Goal: Information Seeking & Learning: Learn about a topic

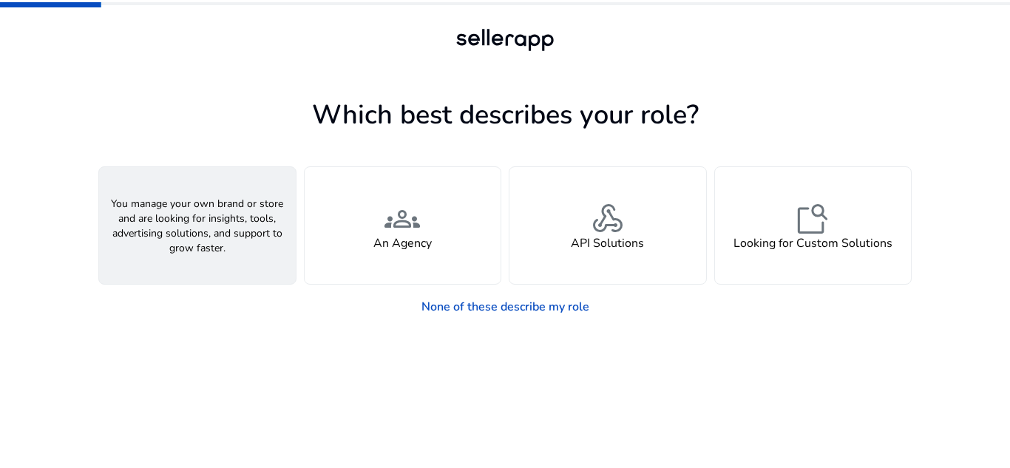
click at [175, 249] on h4 "A Seller" at bounding box center [197, 244] width 44 height 14
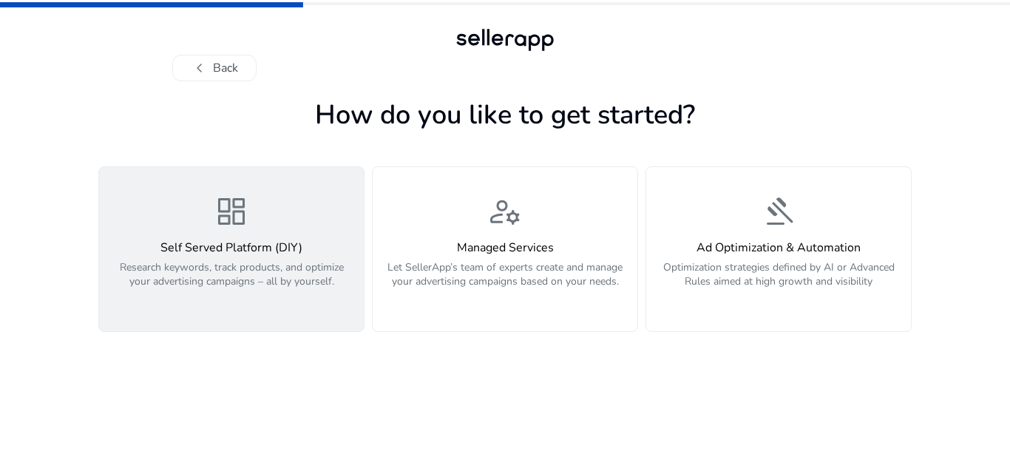
click at [258, 184] on button "dashboard Self Served Platform (DIY) Research keywords, track products, and opt…" at bounding box center [231, 249] width 266 height 166
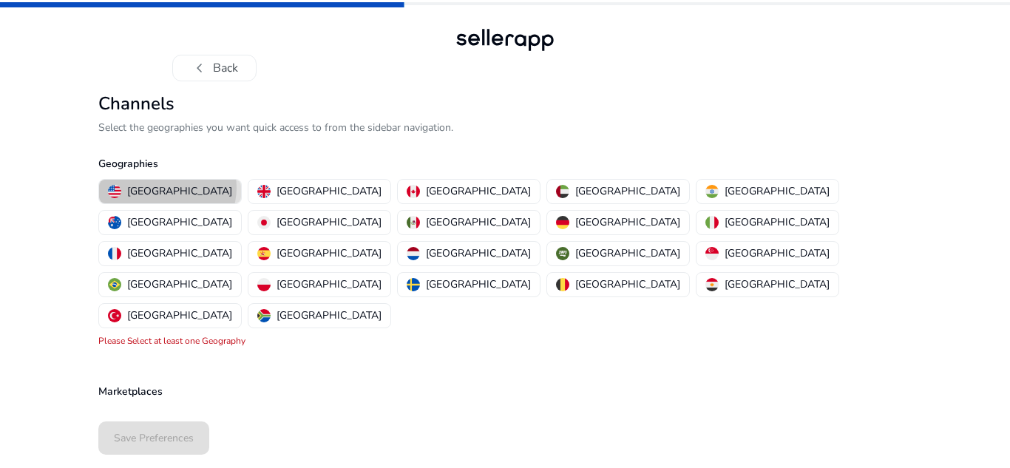
click at [167, 188] on p "[GEOGRAPHIC_DATA]" at bounding box center [179, 191] width 105 height 16
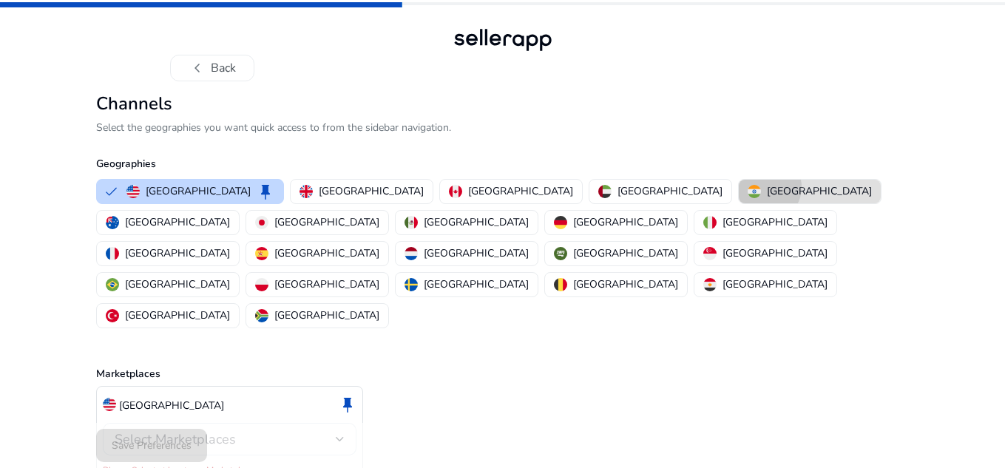
click at [748, 187] on div "[GEOGRAPHIC_DATA]" at bounding box center [810, 191] width 124 height 16
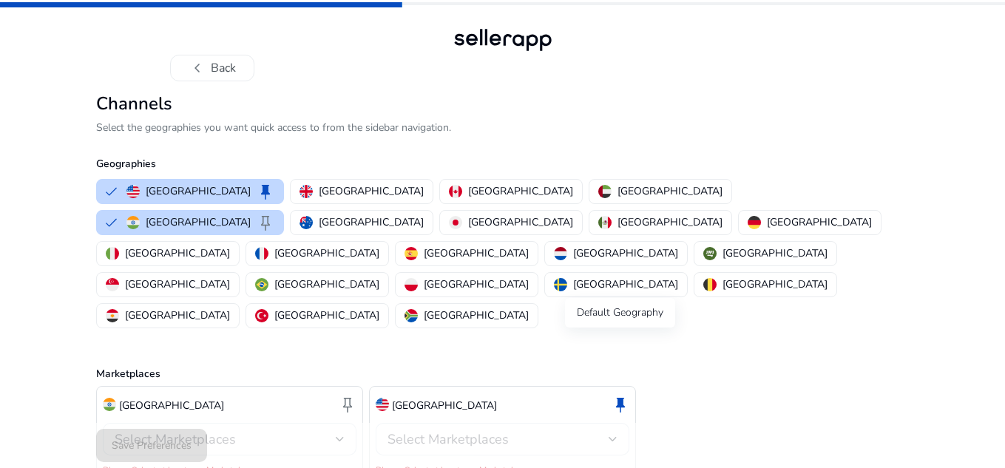
click at [618, 396] on span "keep" at bounding box center [621, 405] width 18 height 18
click at [342, 396] on span "keep" at bounding box center [348, 405] width 18 height 18
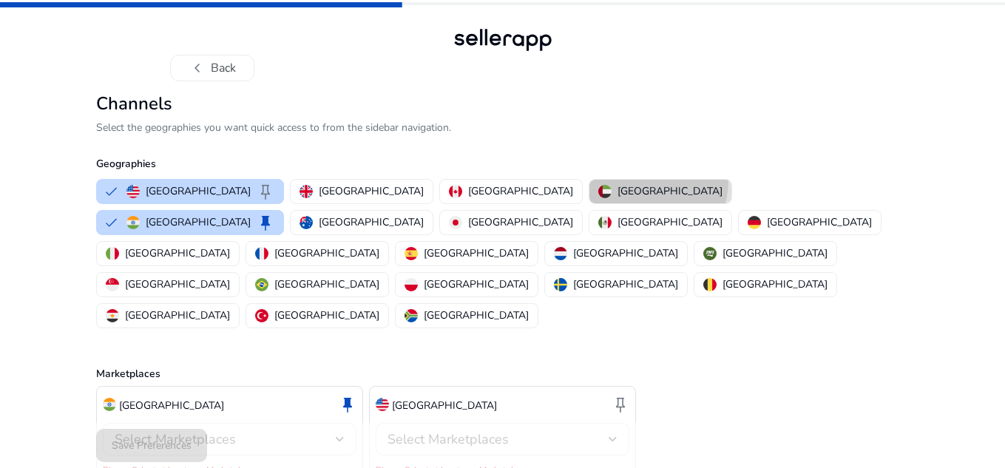
click at [590, 180] on button "[GEOGRAPHIC_DATA]" at bounding box center [661, 192] width 142 height 24
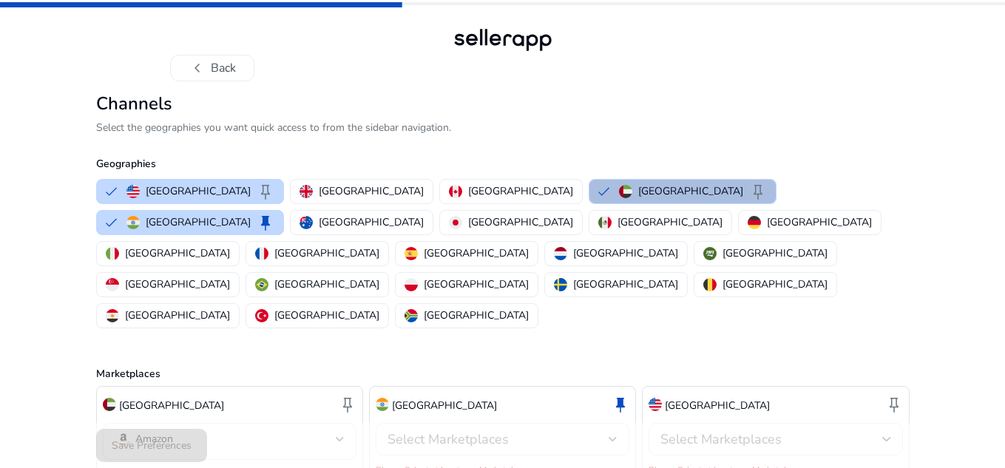
click at [549, 431] on div "Select Marketplaces" at bounding box center [498, 439] width 221 height 16
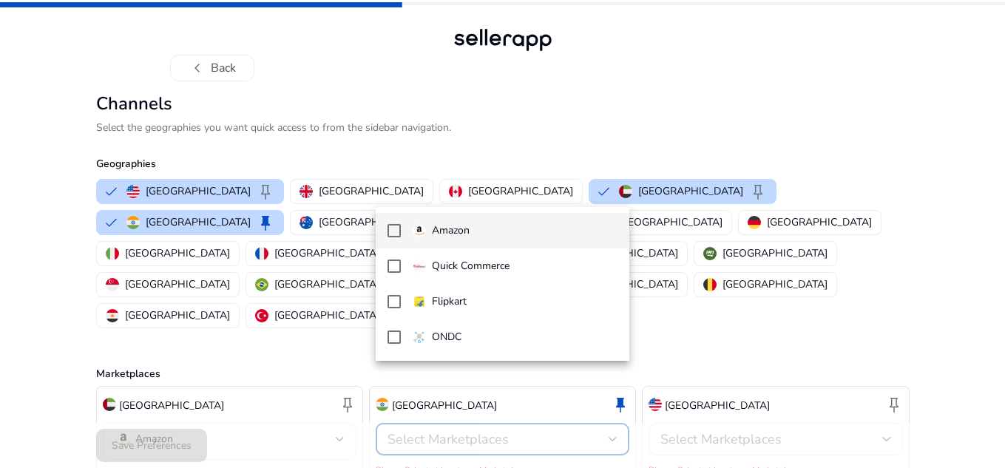
click at [529, 227] on span "Amazon" at bounding box center [515, 231] width 205 height 16
click at [290, 348] on div at bounding box center [502, 234] width 1005 height 468
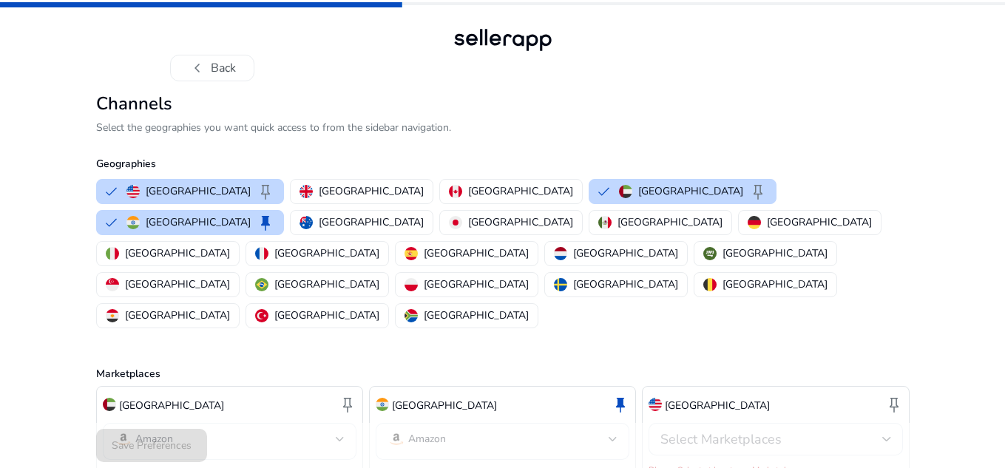
drag, startPoint x: 280, startPoint y: 348, endPoint x: 171, endPoint y: 305, distance: 116.9
click at [166, 331] on div "Marketplaces [GEOGRAPHIC_DATA] keep Amazon [GEOGRAPHIC_DATA] keep Amazon [GEOGR…" at bounding box center [503, 407] width 814 height 152
click at [590, 196] on button "[GEOGRAPHIC_DATA] keep" at bounding box center [683, 192] width 186 height 24
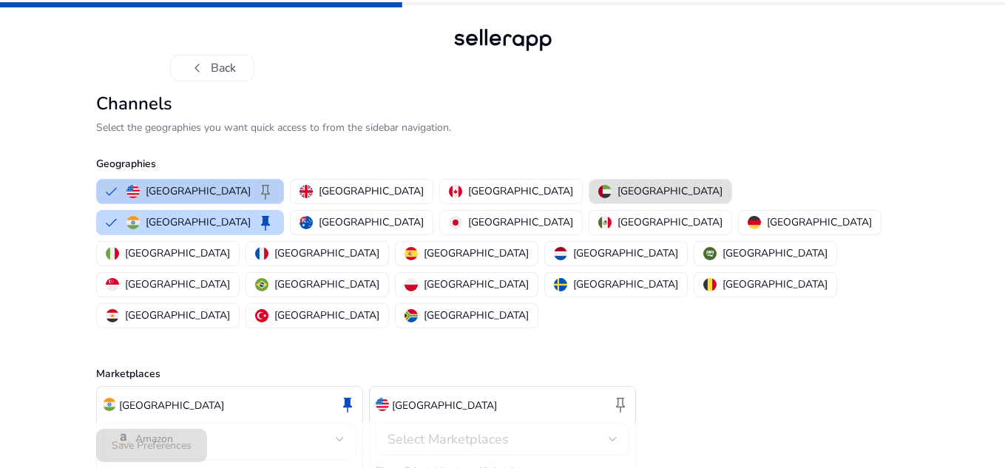
click at [186, 189] on p "[GEOGRAPHIC_DATA]" at bounding box center [198, 191] width 105 height 16
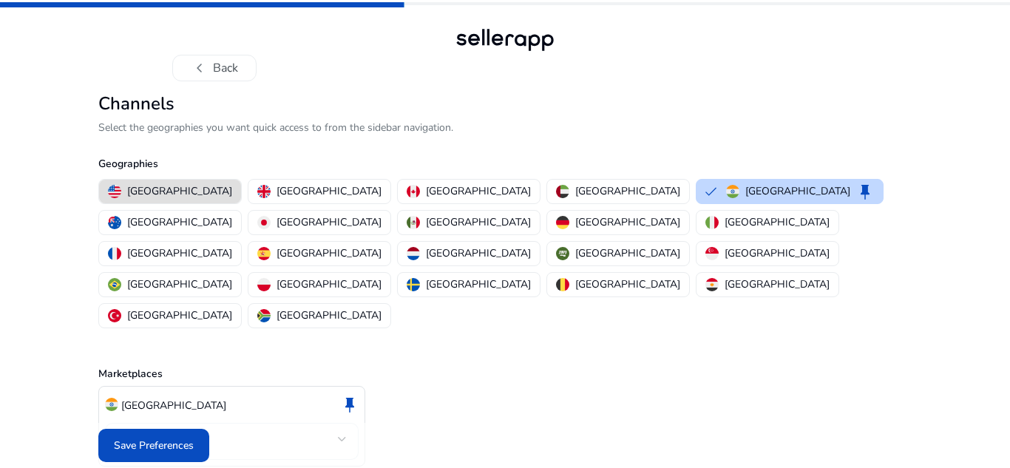
click at [303, 430] on mat-select-trigger "Amazon" at bounding box center [227, 439] width 221 height 18
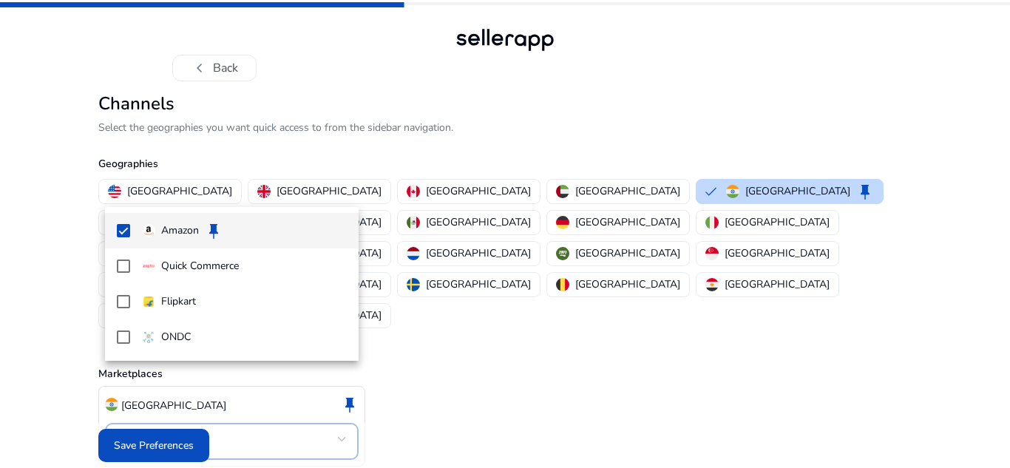
click at [303, 375] on div at bounding box center [505, 234] width 1010 height 468
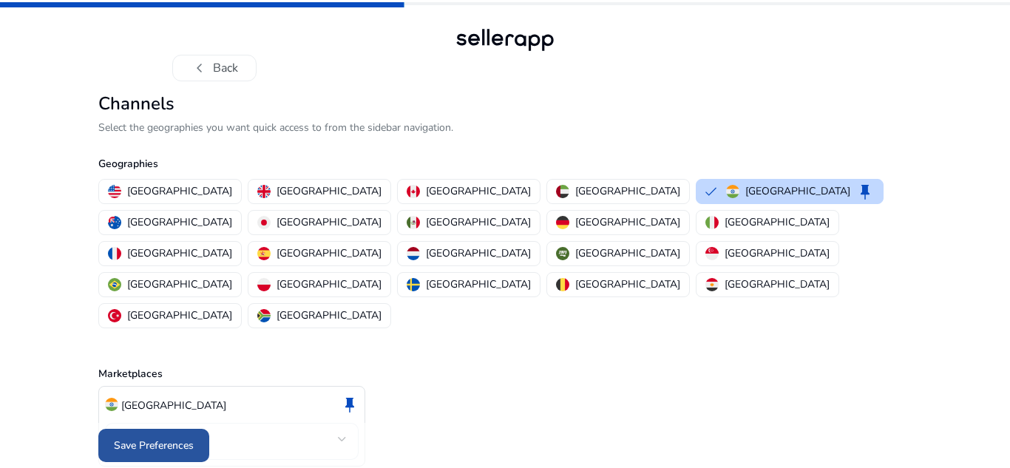
click at [162, 439] on span "Save Preferences" at bounding box center [154, 446] width 80 height 16
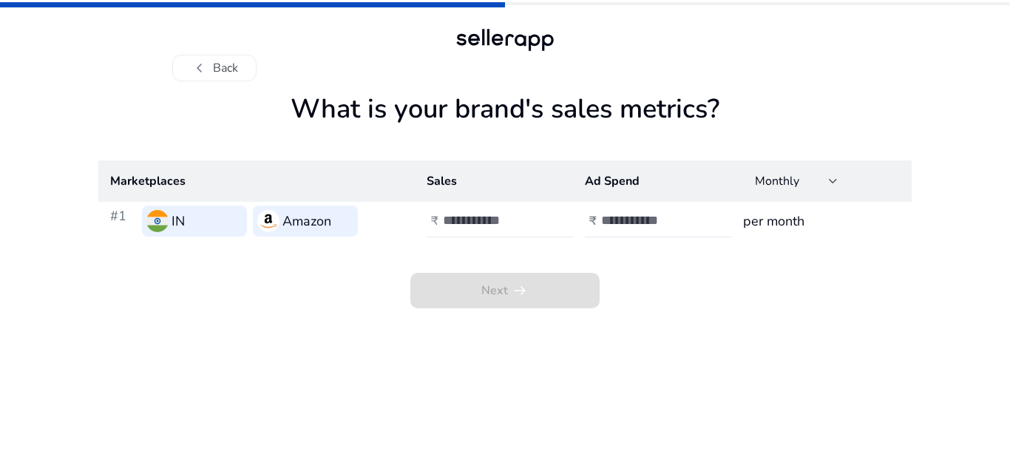
click at [473, 226] on input "number" at bounding box center [493, 220] width 100 height 16
click at [663, 234] on div at bounding box center [667, 221] width 133 height 33
click at [759, 215] on h3 "per month" at bounding box center [821, 221] width 157 height 21
click at [473, 216] on input "number" at bounding box center [493, 220] width 100 height 16
click at [666, 221] on input "number" at bounding box center [651, 220] width 100 height 16
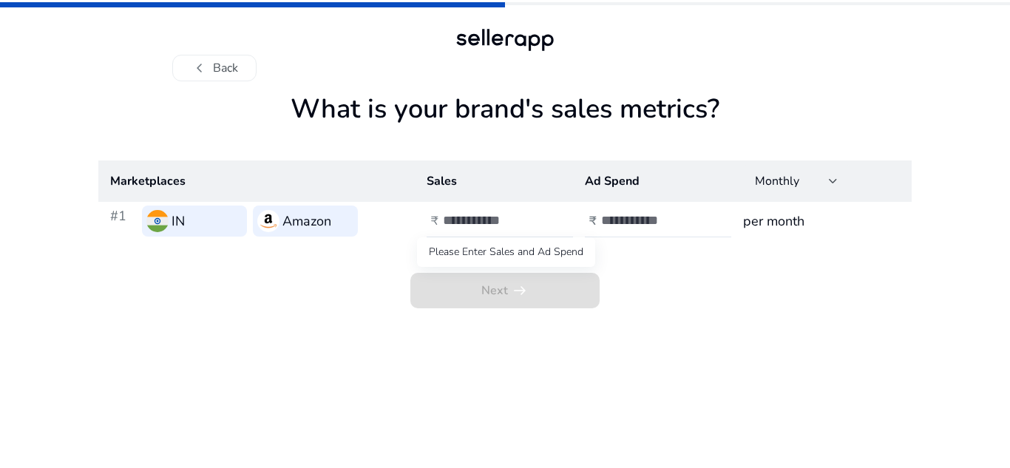
click at [549, 290] on span "Next arrow_right_alt" at bounding box center [505, 291] width 189 height 36
click at [485, 246] on div "Next arrow_right_alt" at bounding box center [505, 274] width 814 height 68
click at [502, 234] on div at bounding box center [509, 221] width 133 height 33
click at [496, 230] on div at bounding box center [509, 221] width 133 height 33
type input "*****"
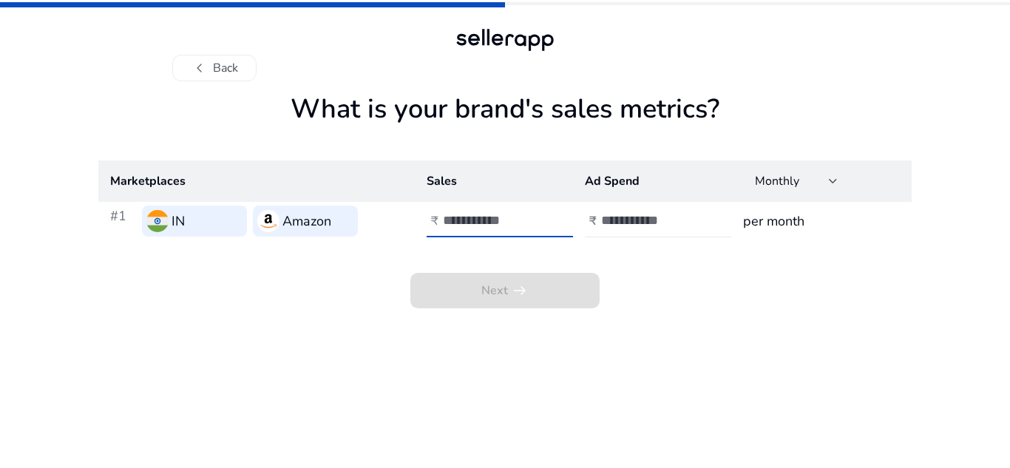
click at [652, 215] on input "number" at bounding box center [651, 220] width 100 height 16
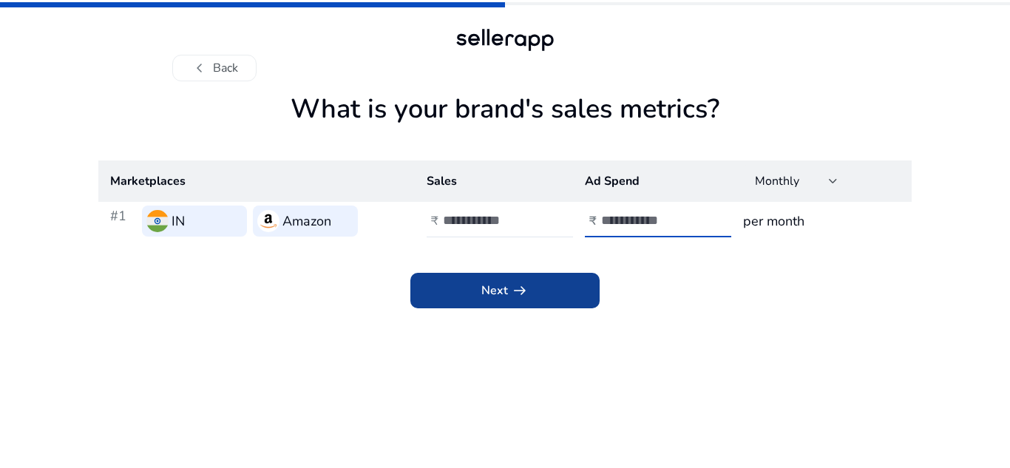
type input "*****"
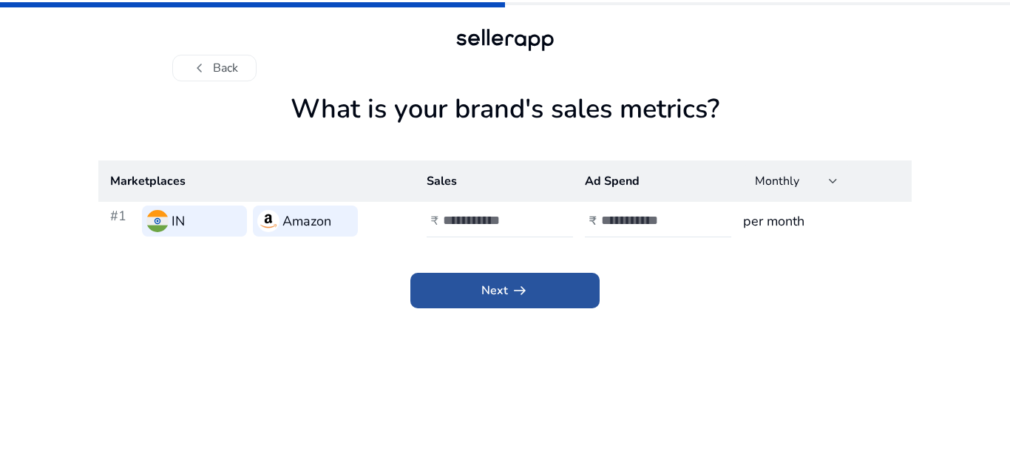
click at [575, 306] on span at bounding box center [505, 291] width 189 height 36
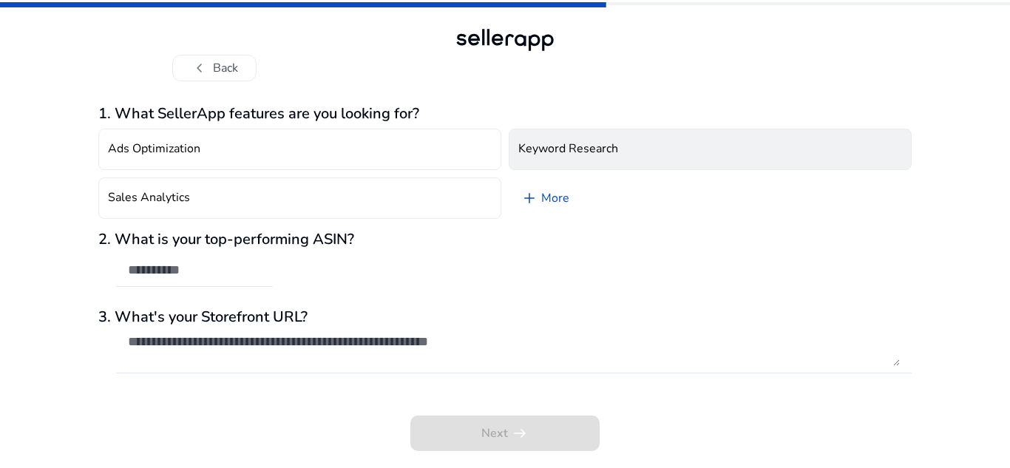
click at [681, 151] on button "Keyword Research" at bounding box center [710, 149] width 403 height 41
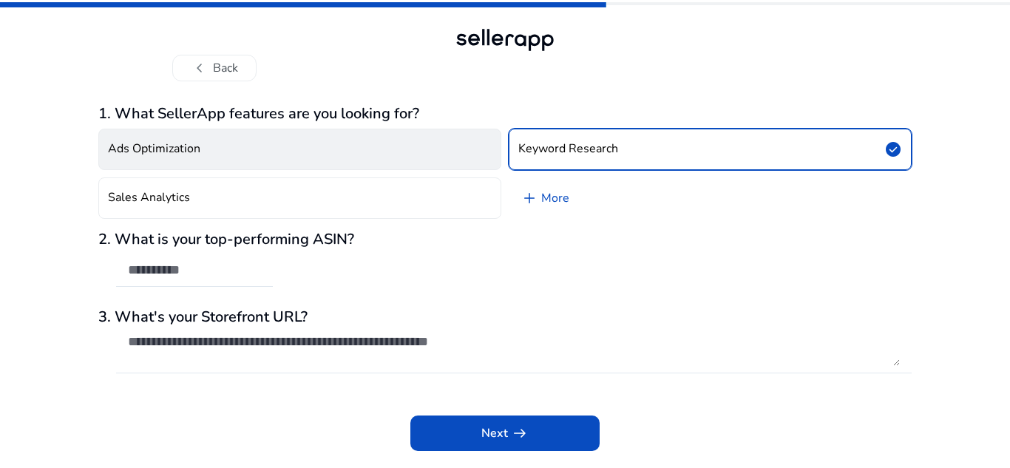
click at [348, 169] on button "Ads Optimization" at bounding box center [299, 149] width 403 height 41
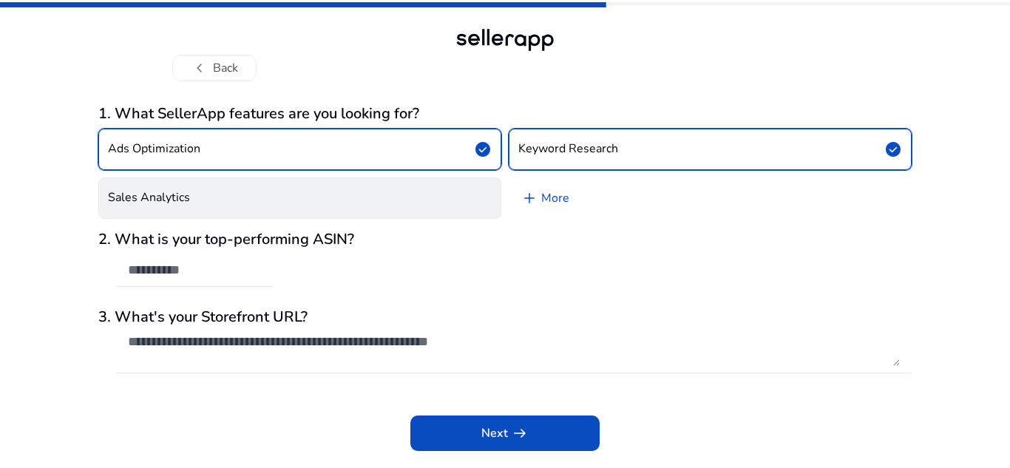
click at [407, 195] on button "Sales Analytics" at bounding box center [299, 198] width 403 height 41
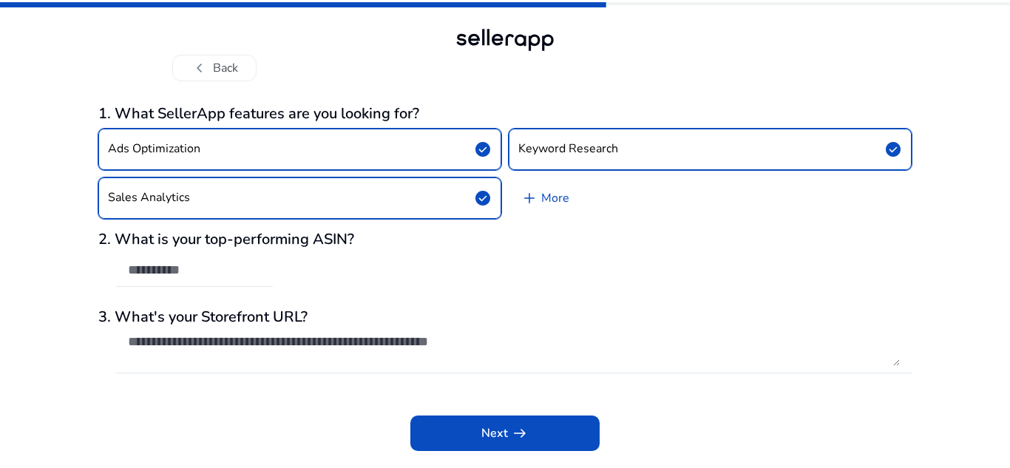
click at [453, 205] on button "Sales Analytics check_circle" at bounding box center [299, 198] width 403 height 41
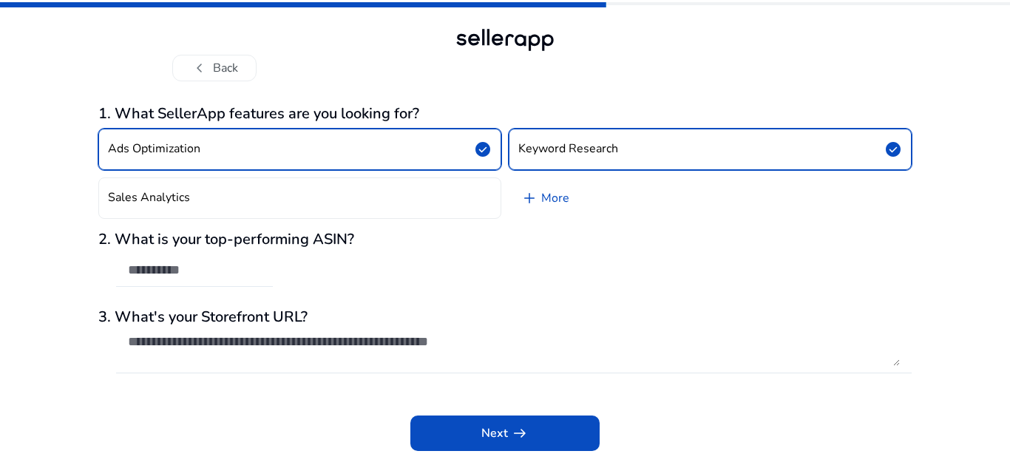
click at [249, 283] on div at bounding box center [194, 270] width 133 height 33
click at [288, 342] on textarea at bounding box center [514, 350] width 772 height 33
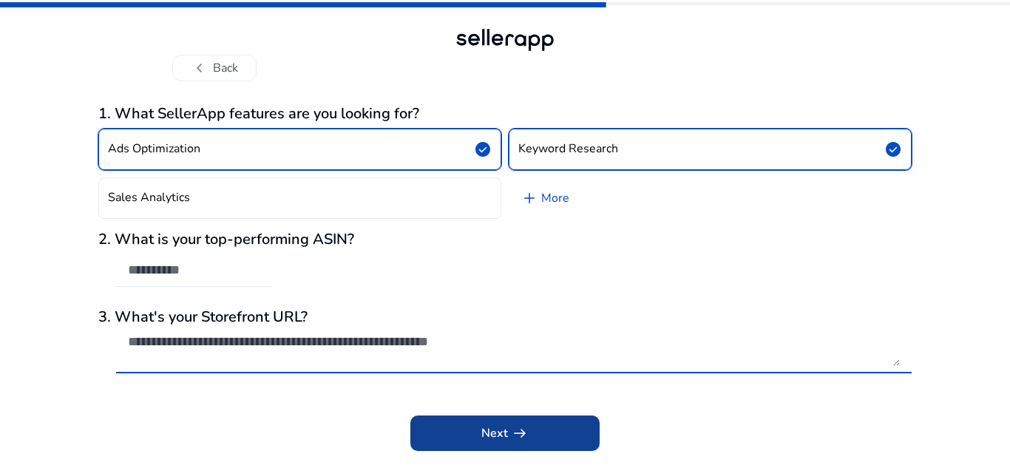
click at [490, 422] on span at bounding box center [505, 434] width 189 height 36
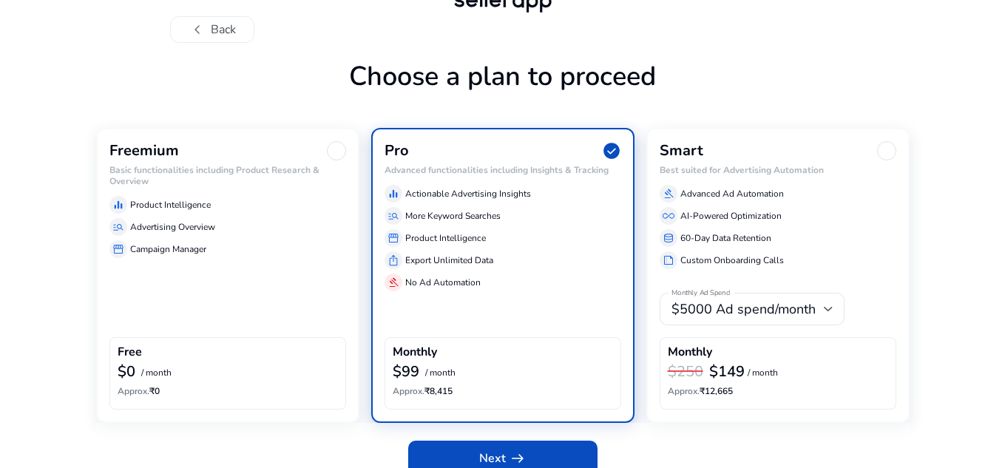
scroll to position [58, 0]
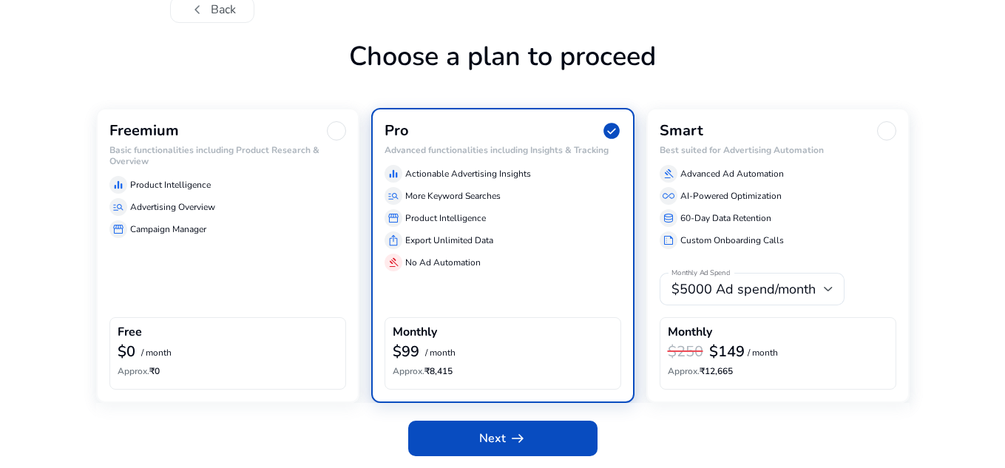
click at [289, 280] on div "Freemium Basic functionalities including Product Research & Overview equalizer …" at bounding box center [227, 255] width 263 height 294
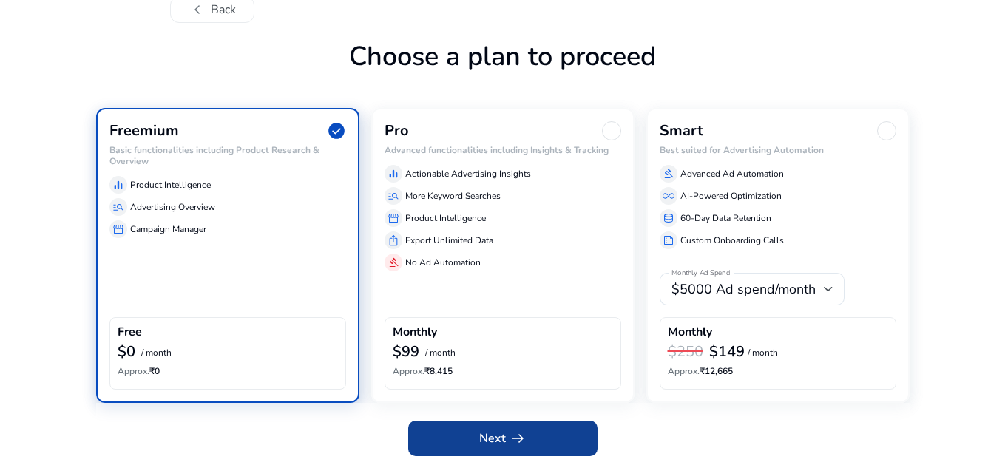
click at [519, 422] on span at bounding box center [502, 439] width 189 height 36
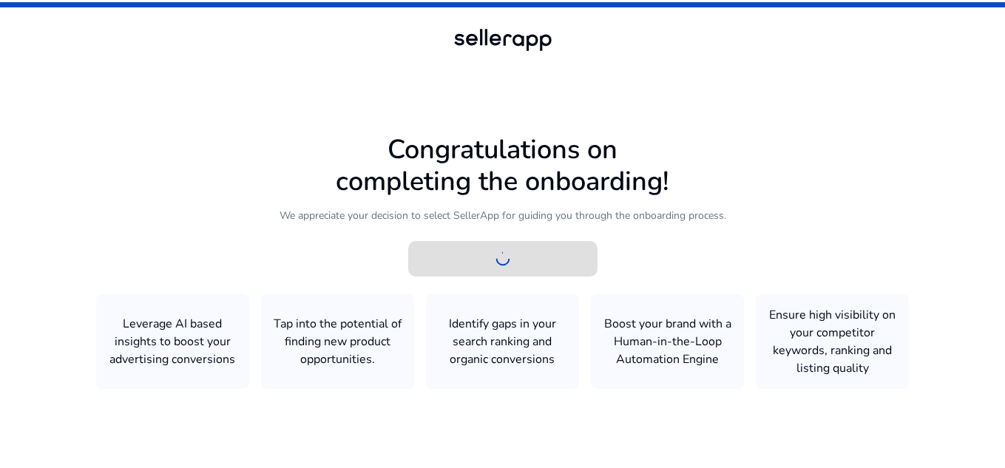
scroll to position [1, 0]
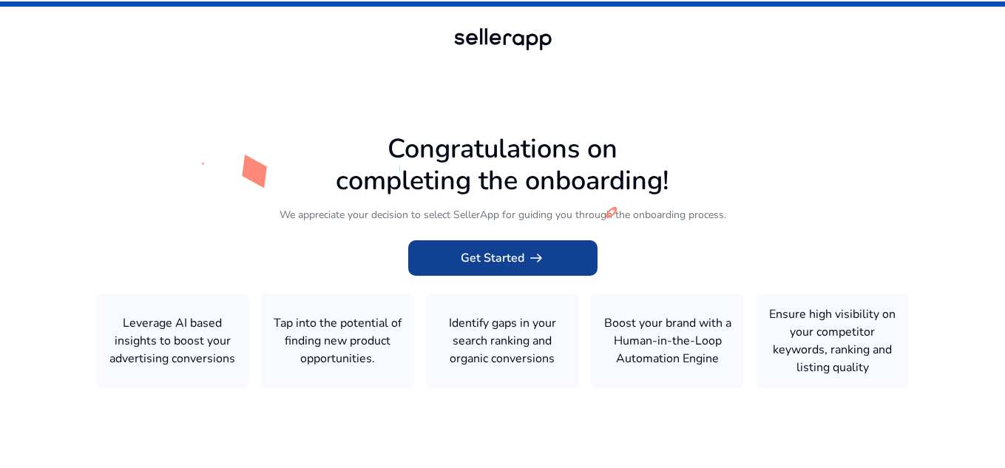
click at [553, 263] on span at bounding box center [502, 258] width 189 height 36
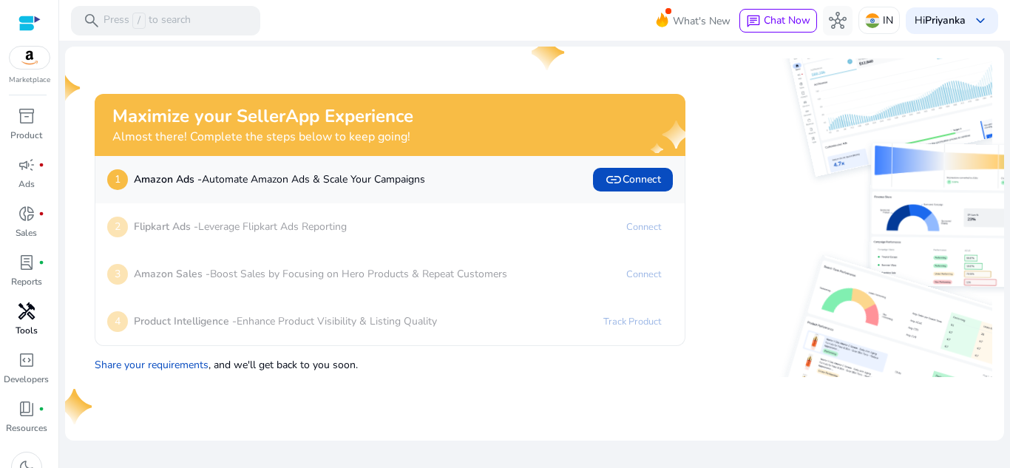
click at [13, 318] on div "handyman" at bounding box center [26, 312] width 41 height 24
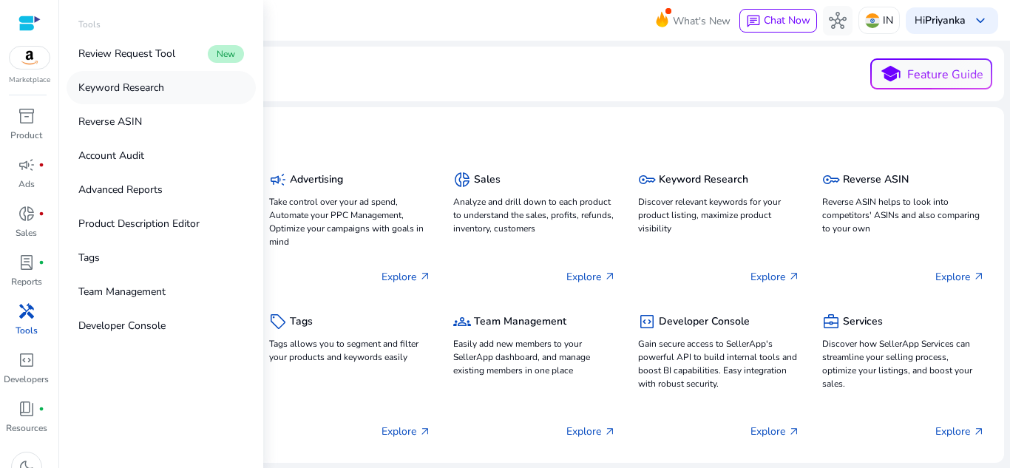
click at [124, 90] on p "Keyword Research" at bounding box center [121, 88] width 86 height 16
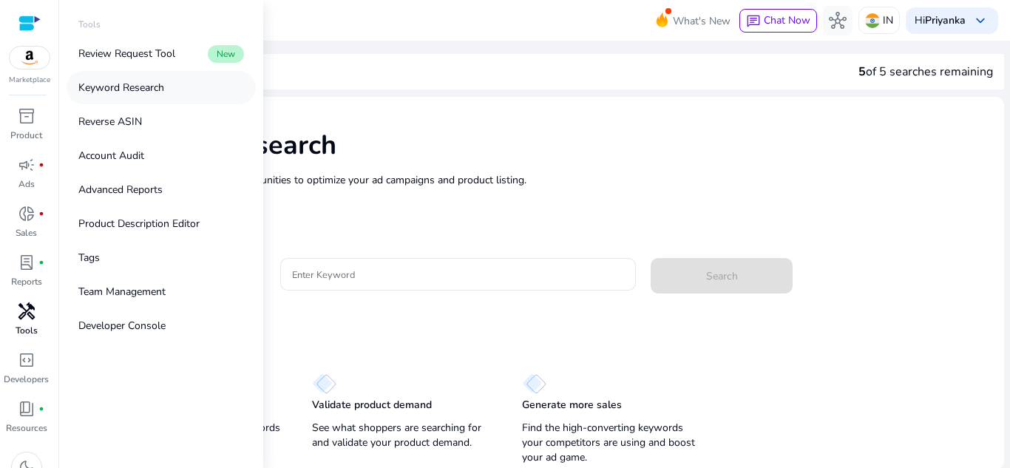
click at [158, 90] on p "Keyword Research" at bounding box center [121, 88] width 86 height 16
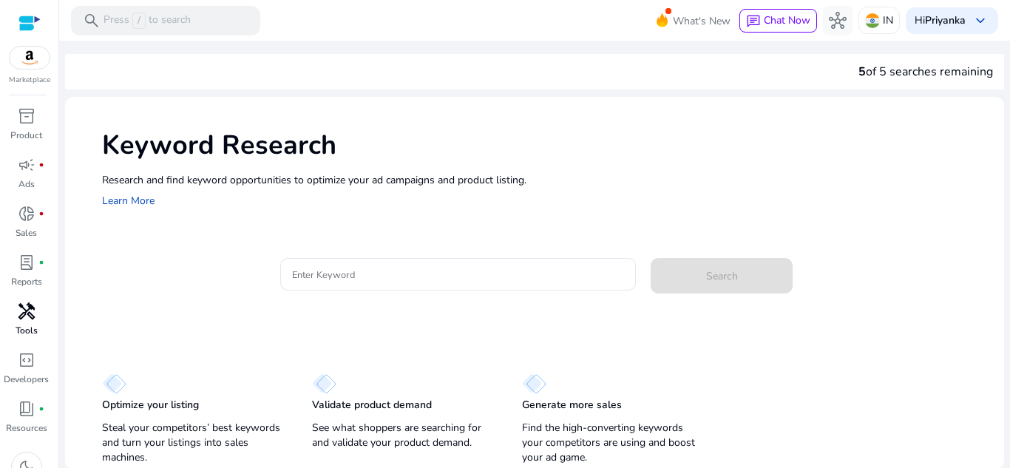
click at [449, 294] on div at bounding box center [458, 299] width 357 height 16
click at [442, 274] on input "Enter Keyword" at bounding box center [458, 274] width 333 height 16
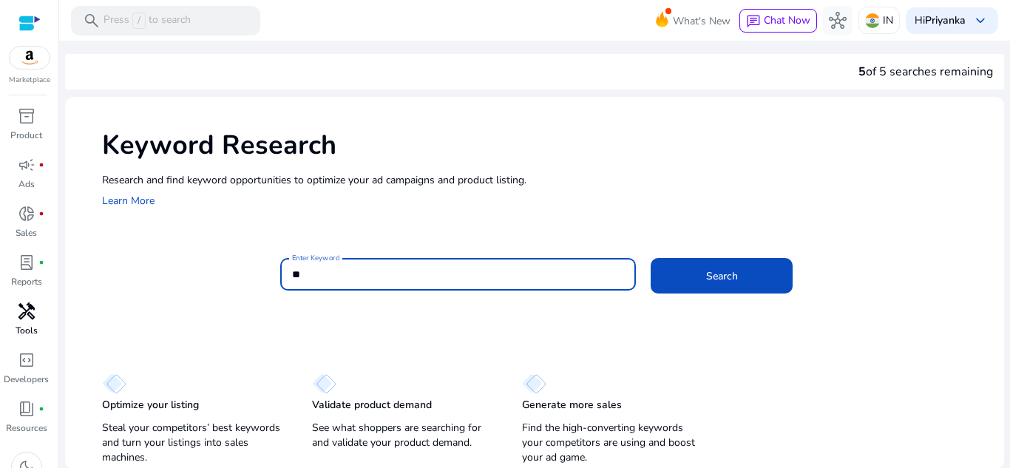
type input "*"
type input "**********"
click at [700, 257] on mat-card "**********" at bounding box center [553, 282] width 902 height 72
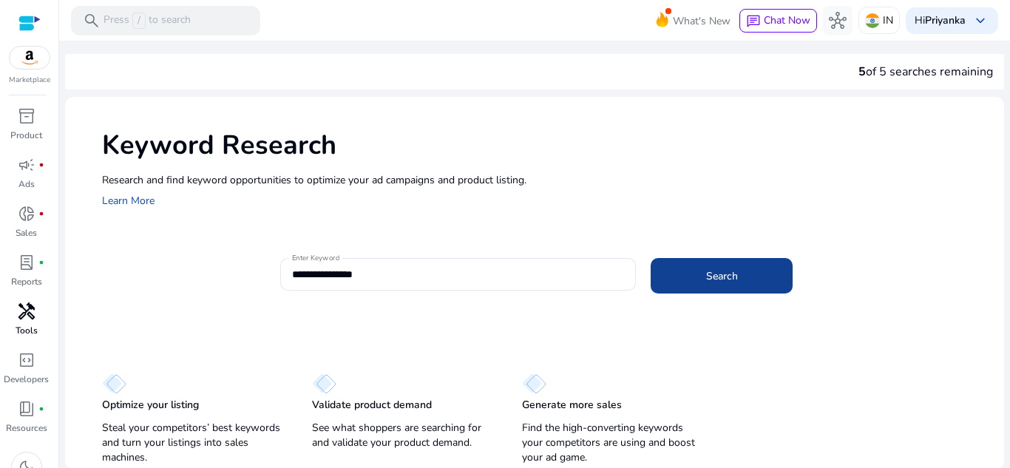
click at [728, 269] on button "Search" at bounding box center [722, 276] width 142 height 36
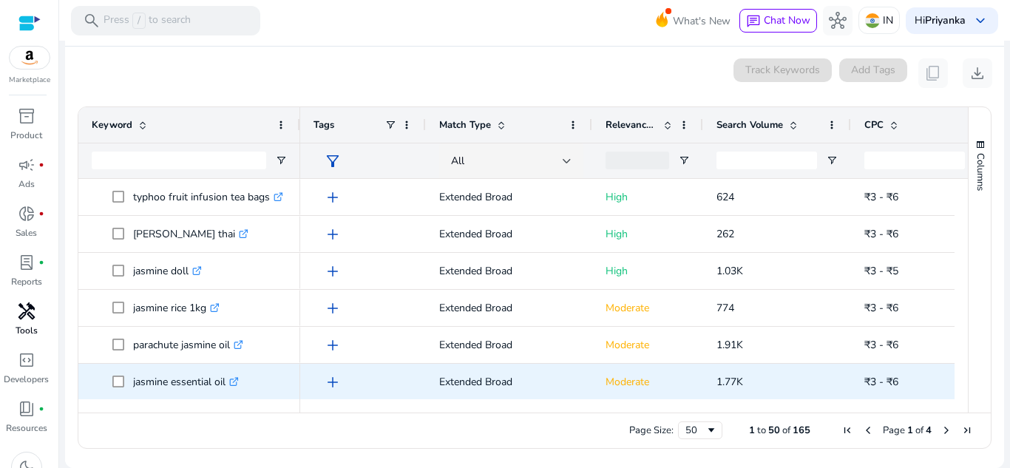
scroll to position [1257, 0]
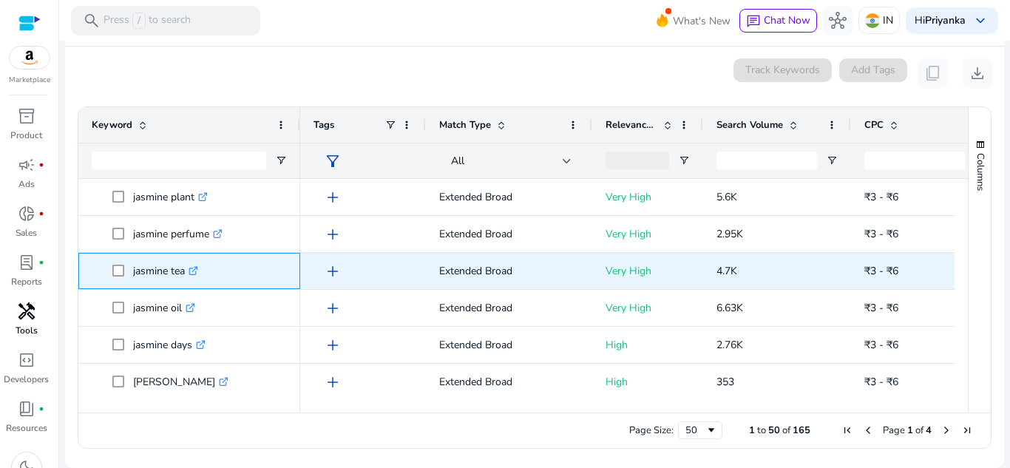
drag, startPoint x: 186, startPoint y: 268, endPoint x: 135, endPoint y: 263, distance: 52.0
click at [135, 263] on p "jasmine tea .st0{fill:#2c8af8}" at bounding box center [165, 271] width 65 height 30
drag, startPoint x: 128, startPoint y: 274, endPoint x: 187, endPoint y: 263, distance: 60.1
click at [187, 263] on span "jasmine tea .st0{fill:#2c8af8}" at bounding box center [199, 271] width 175 height 30
copy span "jasmine tea"
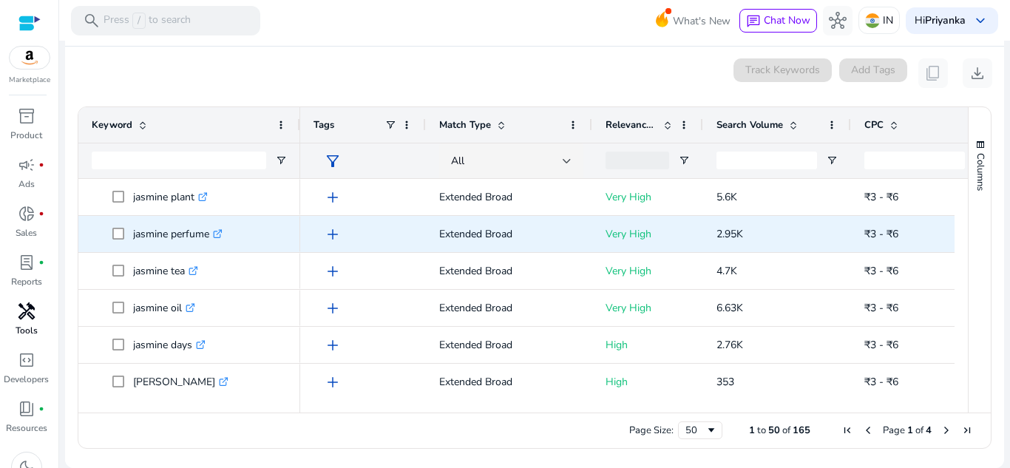
drag, startPoint x: 831, startPoint y: 243, endPoint x: 877, endPoint y: 255, distance: 46.6
click at [832, 243] on p "2.95K" at bounding box center [777, 234] width 121 height 30
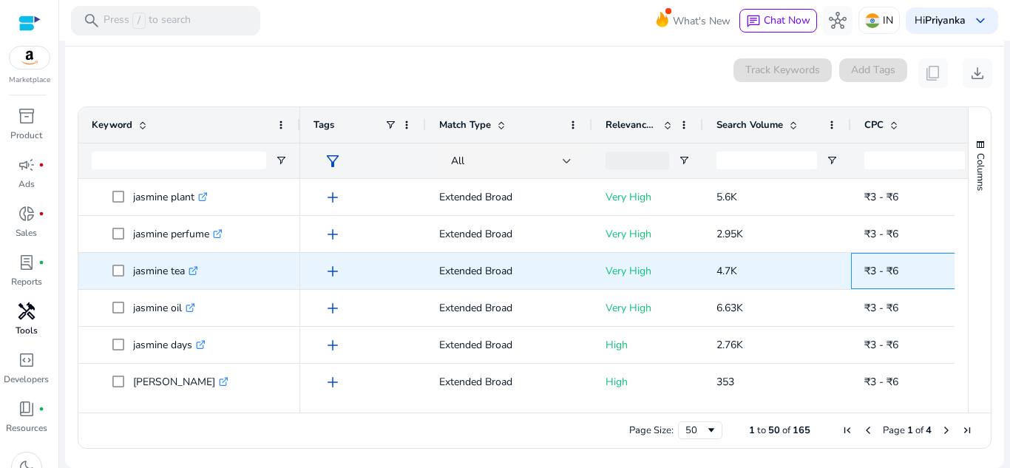
drag, startPoint x: 865, startPoint y: 271, endPoint x: 912, endPoint y: 269, distance: 47.4
click at [912, 269] on span "₹3 - ₹6" at bounding box center [925, 271] width 121 height 30
copy span "₹3 - ₹6"
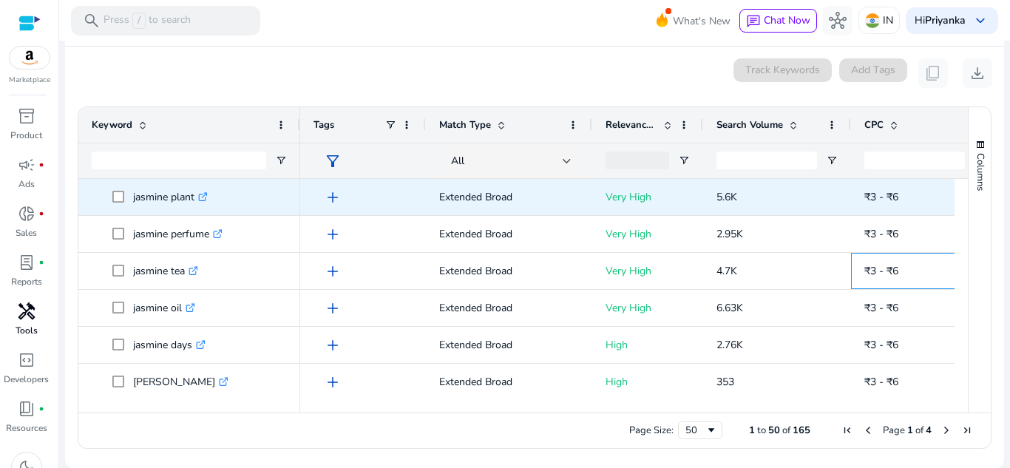
scroll to position [0, 0]
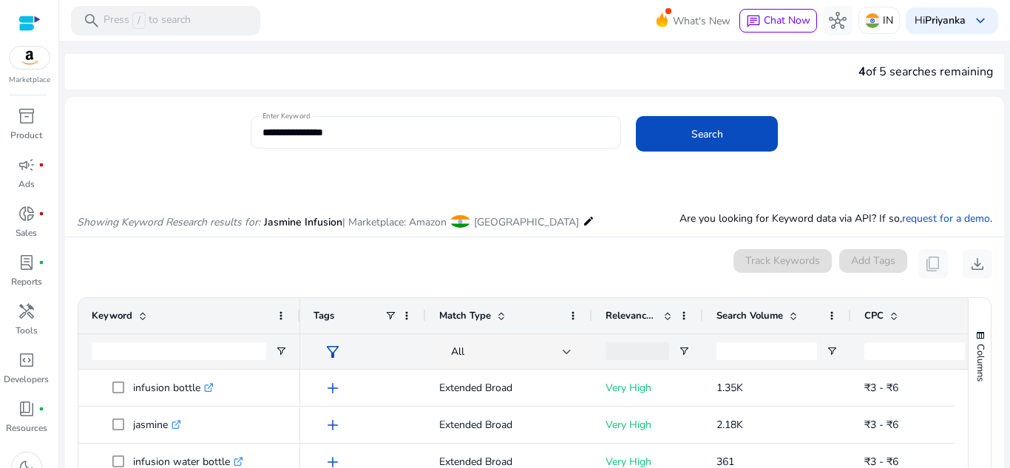
click at [362, 126] on input "**********" at bounding box center [437, 132] width 348 height 16
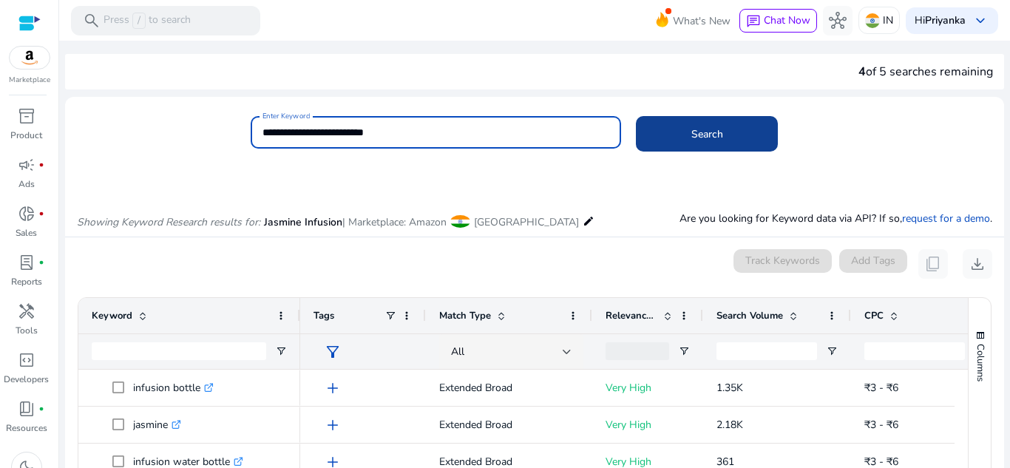
type input "**********"
click at [730, 136] on span at bounding box center [707, 134] width 142 height 36
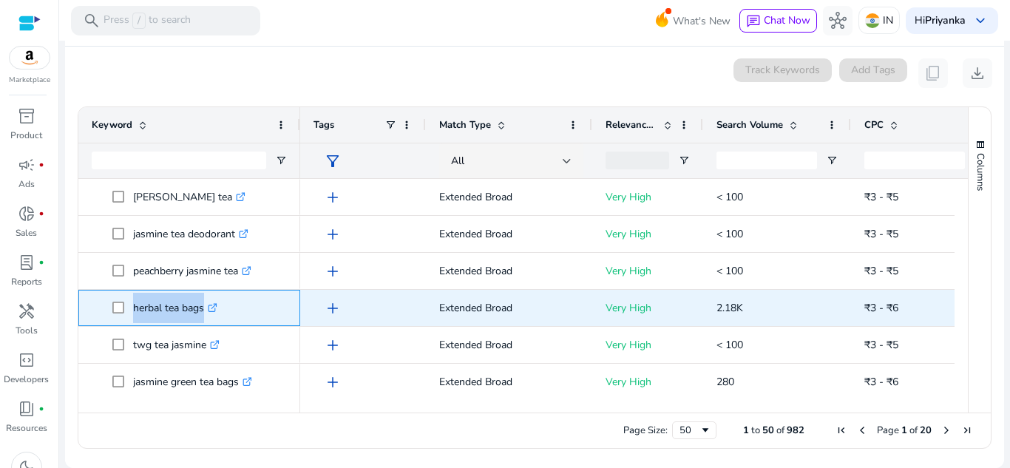
drag, startPoint x: 222, startPoint y: 306, endPoint x: 132, endPoint y: 303, distance: 89.5
click at [132, 303] on span "herbal tea bags .st0{fill:#2c8af8}" at bounding box center [199, 308] width 175 height 30
copy span "herbal tea bags .st0{fill:#2c8af8}"
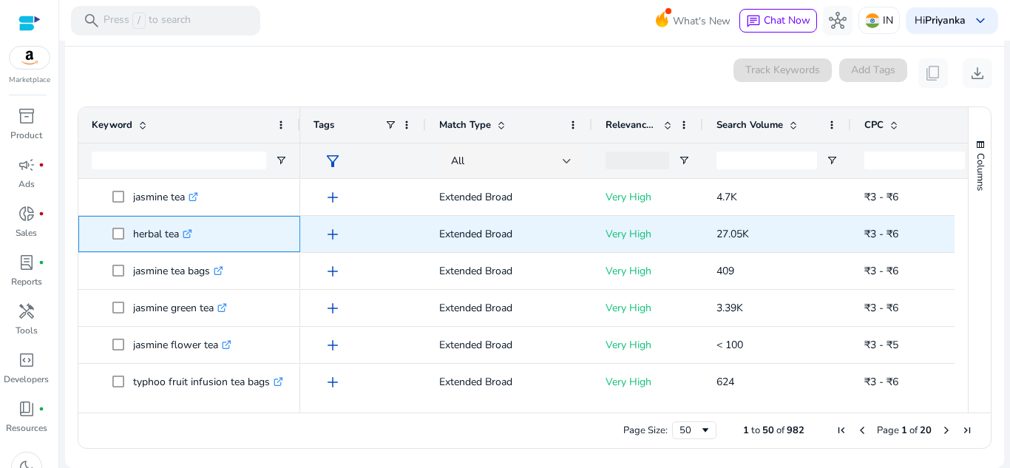
drag, startPoint x: 179, startPoint y: 232, endPoint x: 135, endPoint y: 232, distance: 43.6
click at [135, 232] on p "herbal tea .st0{fill:#2c8af8}" at bounding box center [162, 234] width 59 height 30
copy p "herbal tea"
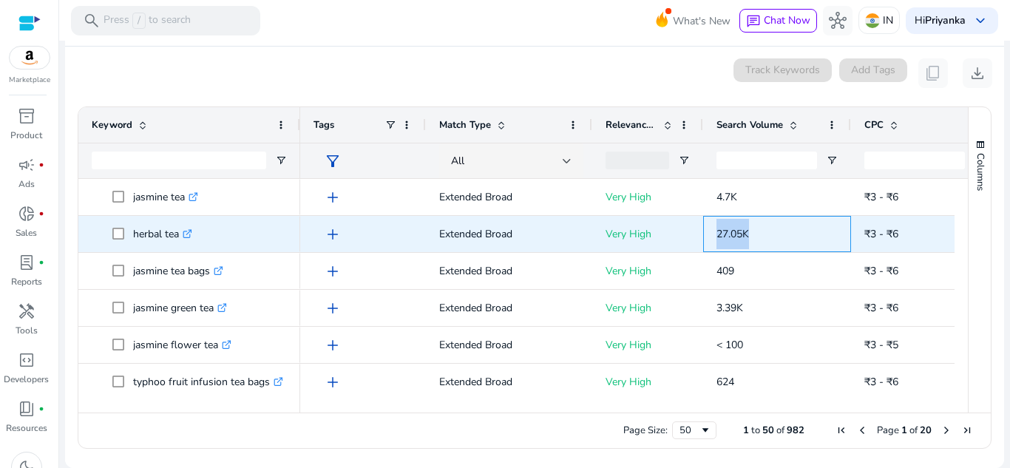
drag, startPoint x: 766, startPoint y: 228, endPoint x: 710, endPoint y: 228, distance: 56.2
click at [710, 228] on div "27.05K" at bounding box center [777, 234] width 148 height 36
copy span "27.05K"
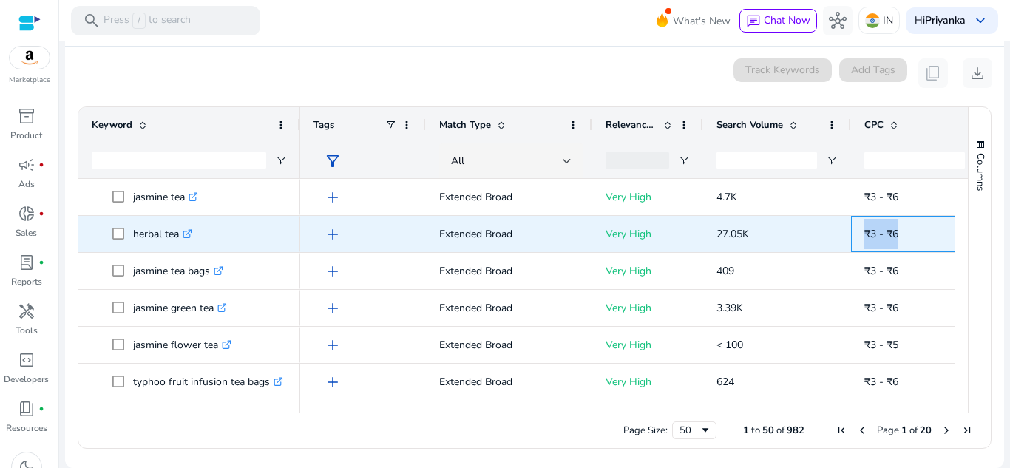
drag, startPoint x: 911, startPoint y: 237, endPoint x: 863, endPoint y: 230, distance: 48.6
click at [863, 230] on div "₹3 - ₹6" at bounding box center [925, 234] width 148 height 36
copy span "₹3 - ₹6"
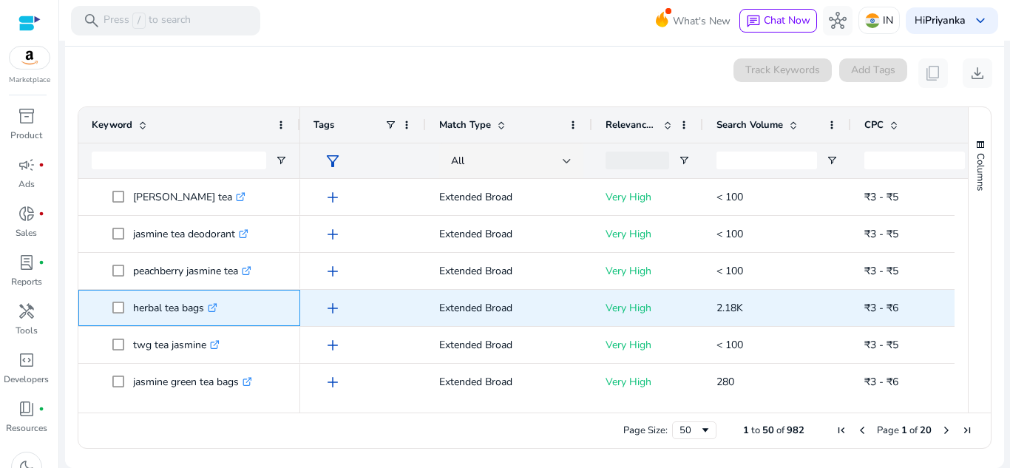
copy span "herbal tea bags"
drag, startPoint x: 204, startPoint y: 306, endPoint x: 131, endPoint y: 309, distance: 73.3
click at [131, 309] on span "herbal tea bags .st0{fill:#2c8af8}" at bounding box center [199, 308] width 175 height 30
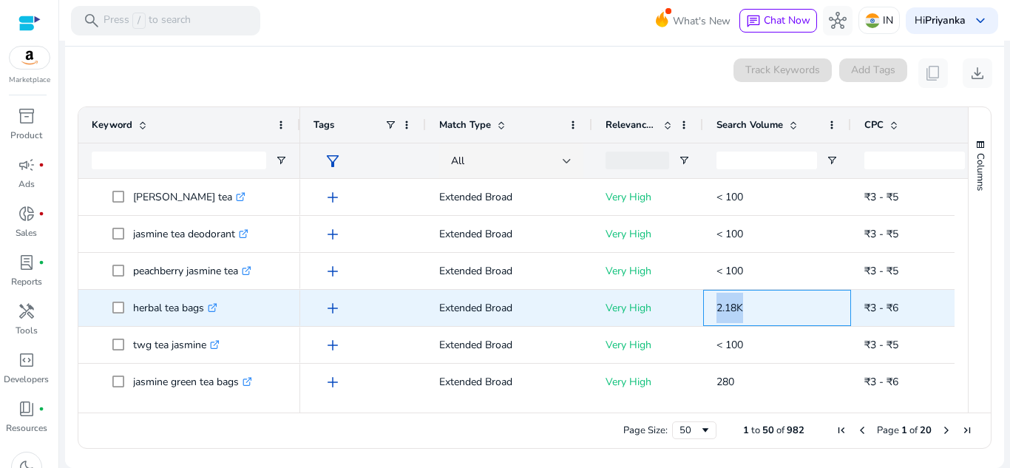
drag, startPoint x: 754, startPoint y: 306, endPoint x: 717, endPoint y: 298, distance: 37.9
click at [717, 298] on p "2.18K" at bounding box center [777, 308] width 121 height 30
copy span "2.18K"
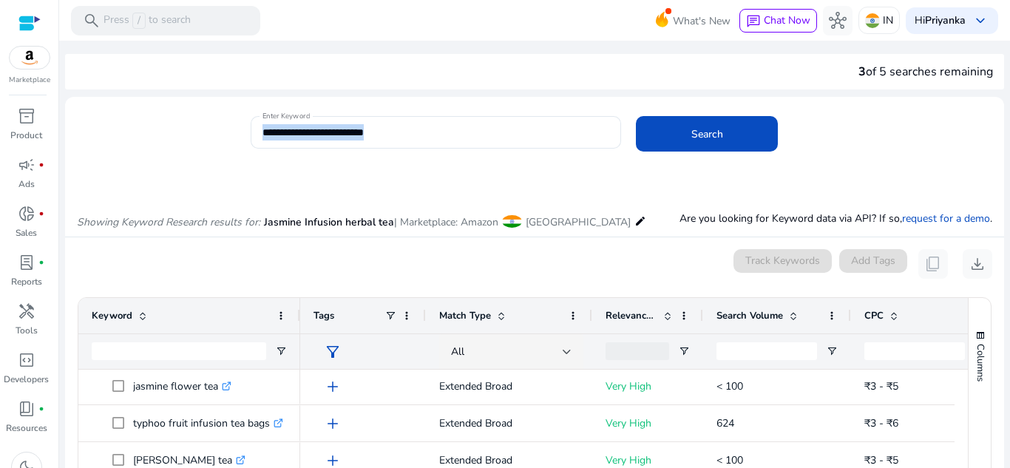
drag, startPoint x: 504, startPoint y: 121, endPoint x: 263, endPoint y: 149, distance: 242.7
click at [234, 152] on div "**********" at bounding box center [529, 140] width 928 height 48
click at [414, 132] on input "**********" at bounding box center [437, 132] width 348 height 16
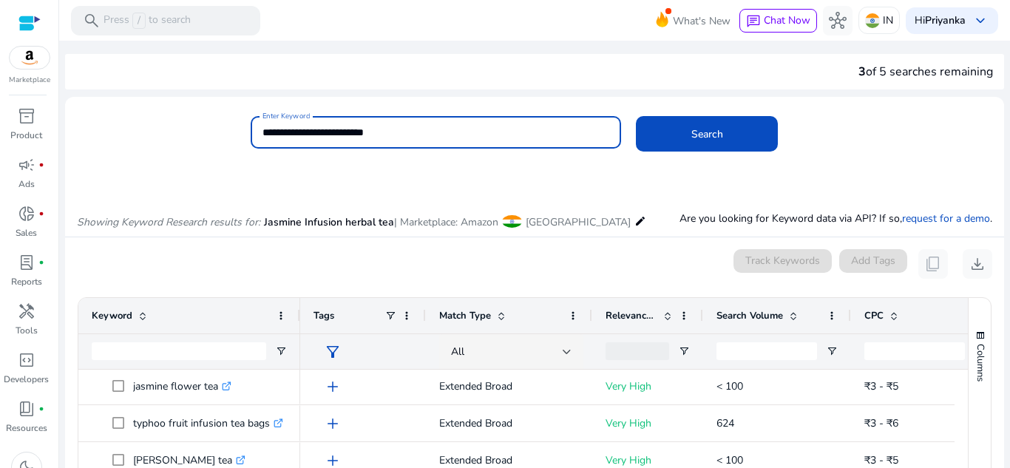
drag, startPoint x: 411, startPoint y: 132, endPoint x: 150, endPoint y: 156, distance: 261.5
click at [150, 156] on div "**********" at bounding box center [529, 140] width 928 height 48
paste input "******"
click at [744, 138] on span at bounding box center [707, 134] width 142 height 36
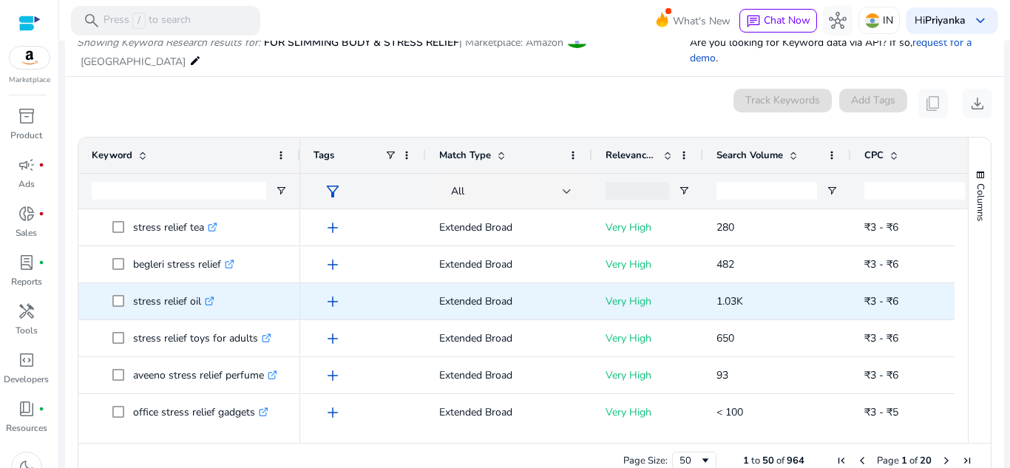
scroll to position [269, 0]
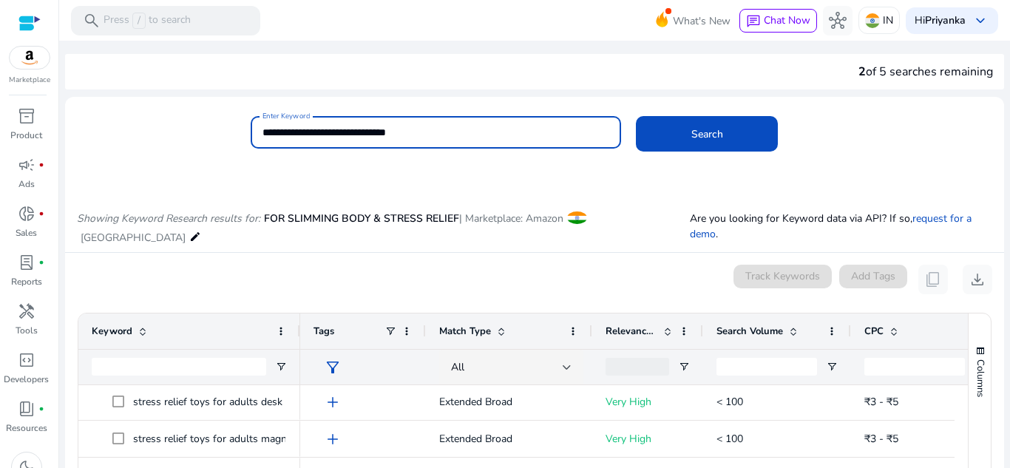
drag, startPoint x: 460, startPoint y: 134, endPoint x: 242, endPoint y: 161, distance: 219.9
click at [242, 161] on div "**********" at bounding box center [529, 140] width 928 height 48
type input "**********"
click at [636, 116] on button "Search" at bounding box center [707, 134] width 142 height 36
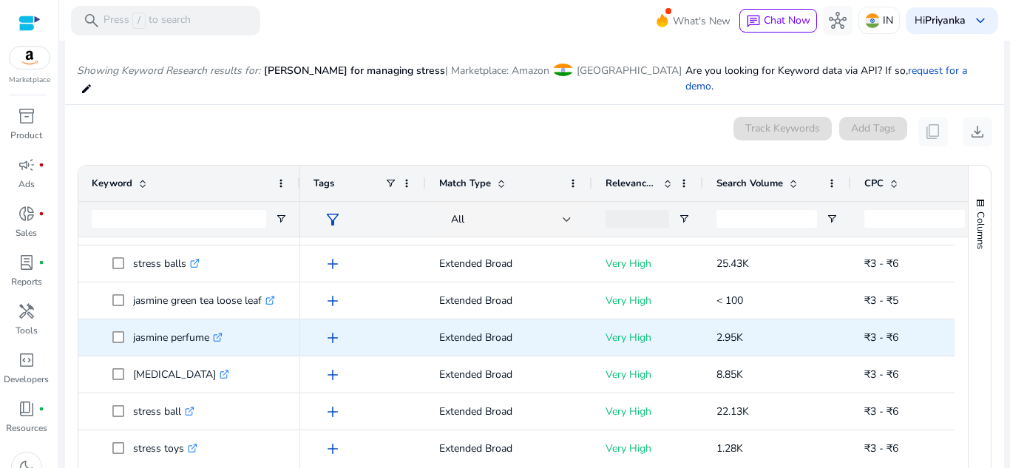
scroll to position [666, 0]
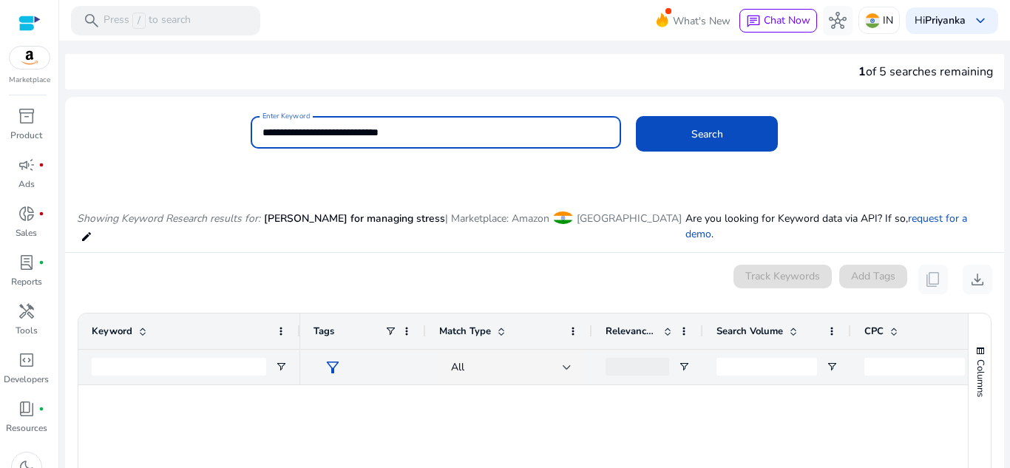
scroll to position [666, 0]
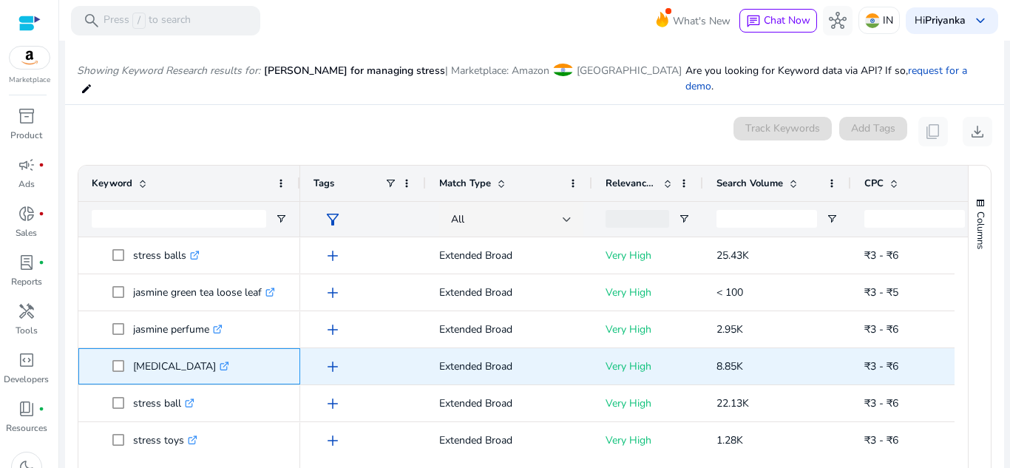
drag, startPoint x: 223, startPoint y: 350, endPoint x: 108, endPoint y: 334, distance: 116.5
click at [108, 349] on div "stress management .st0{fill:#2c8af8}" at bounding box center [189, 366] width 195 height 35
copy span "stress management"
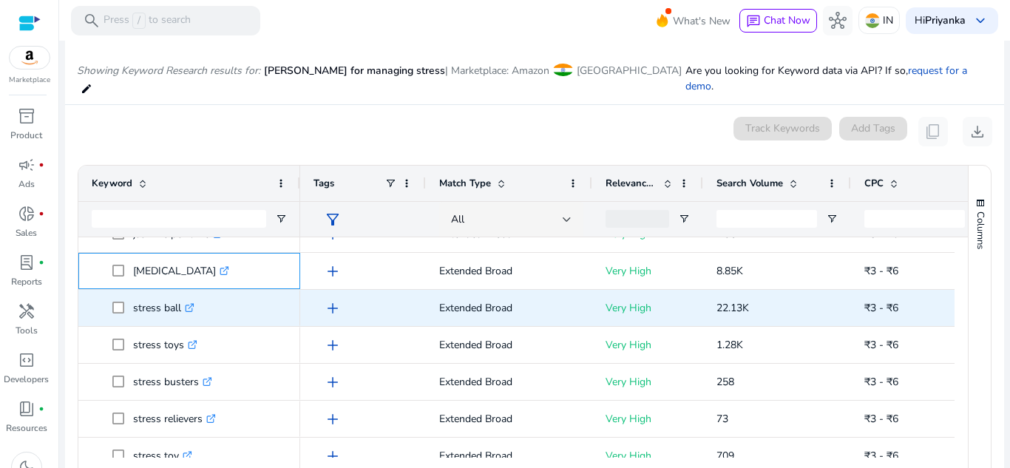
scroll to position [740, 0]
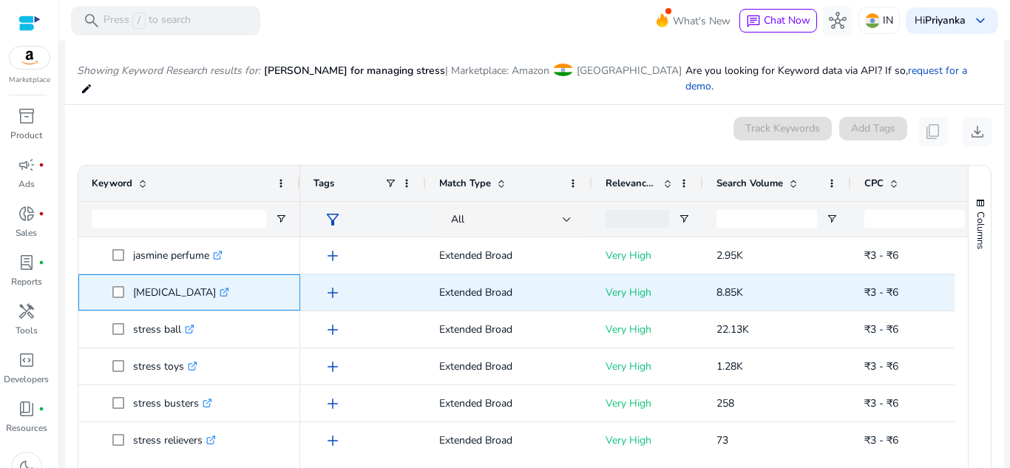
click at [209, 280] on p "stress management .st0{fill:#2c8af8}" at bounding box center [181, 292] width 96 height 30
drag, startPoint x: 224, startPoint y: 278, endPoint x: 135, endPoint y: 274, distance: 88.9
click at [135, 277] on p "stress management .st0{fill:#2c8af8}" at bounding box center [181, 292] width 96 height 30
copy p "stress management"
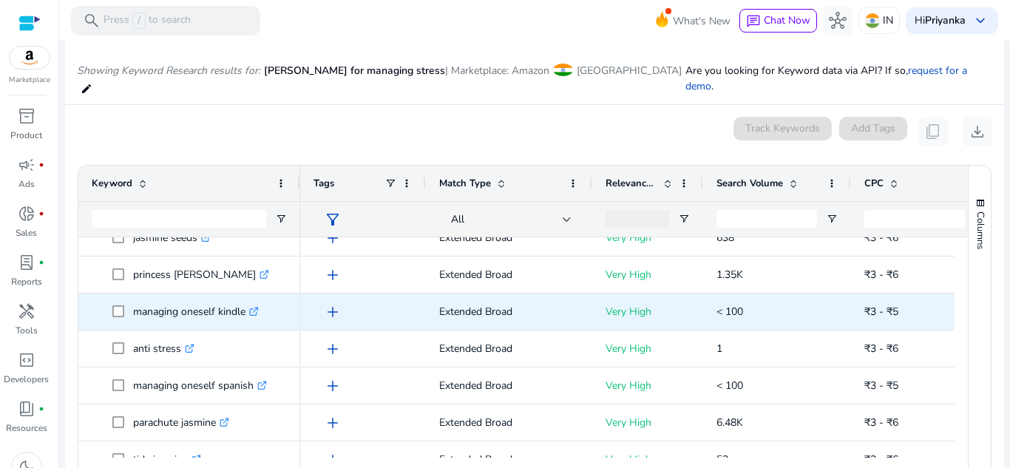
scroll to position [0, 0]
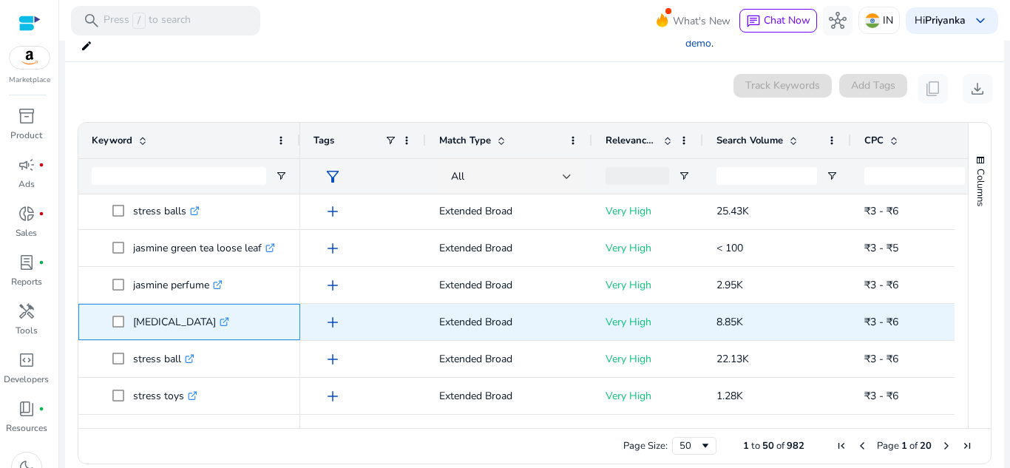
click at [166, 307] on p "stress management .st0{fill:#2c8af8}" at bounding box center [181, 322] width 96 height 30
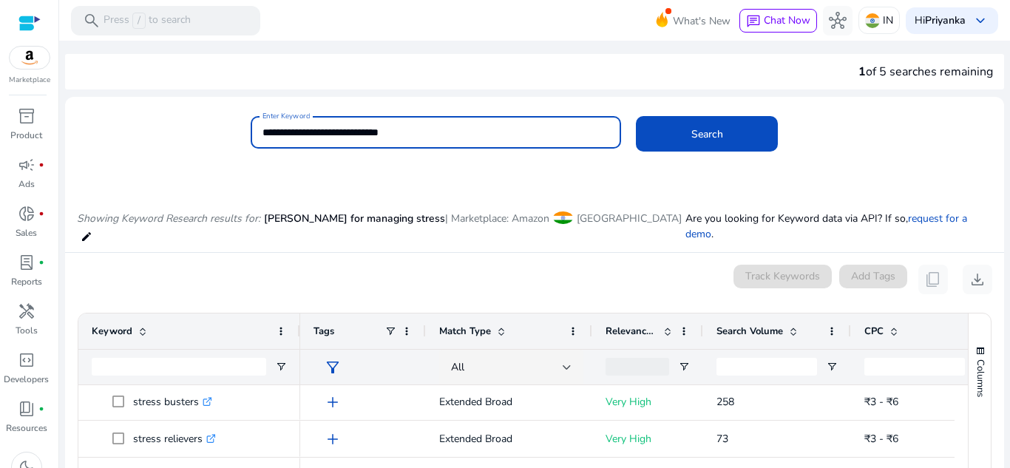
drag, startPoint x: 436, startPoint y: 126, endPoint x: 237, endPoint y: 154, distance: 201.7
click at [237, 154] on div "**********" at bounding box center [529, 140] width 928 height 48
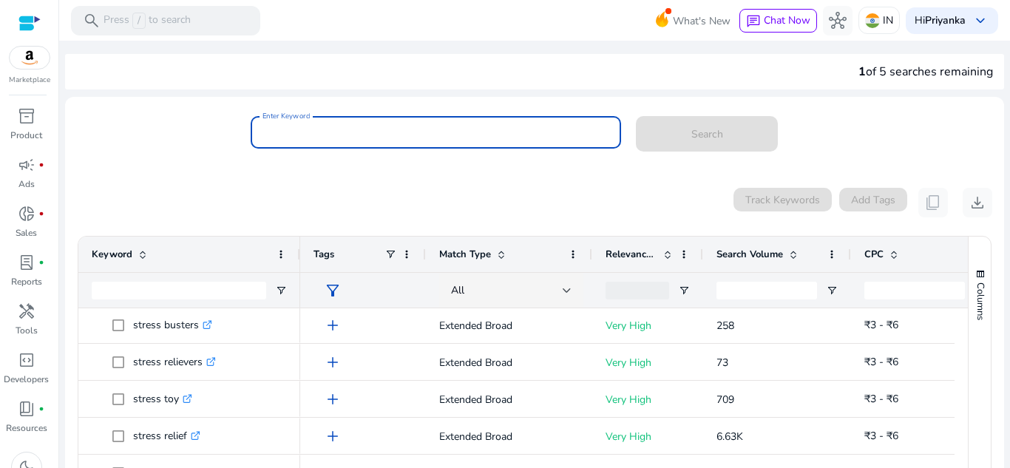
paste input "**********"
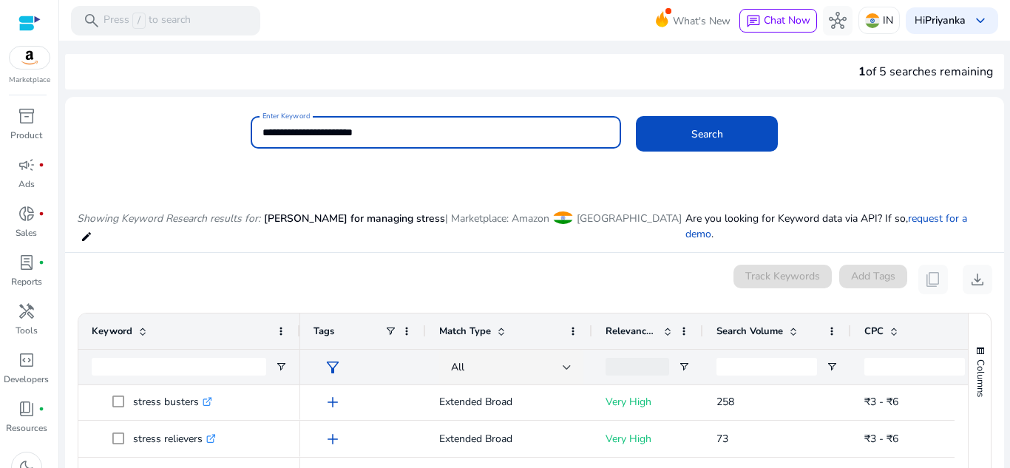
type input "**********"
click at [636, 116] on button "Search" at bounding box center [707, 134] width 142 height 36
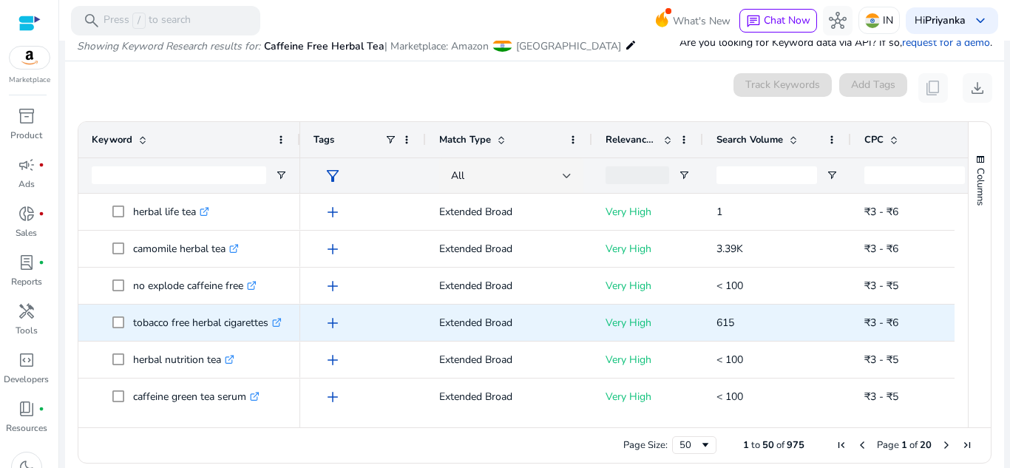
scroll to position [1100, 0]
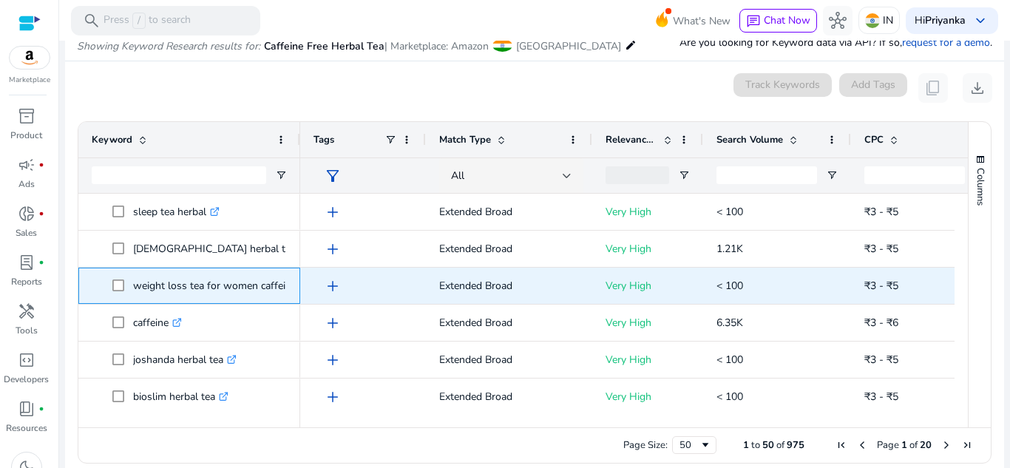
click at [280, 285] on p "weight loss tea for women caffeine free .st0{fill:#2c8af8}" at bounding box center [231, 286] width 197 height 30
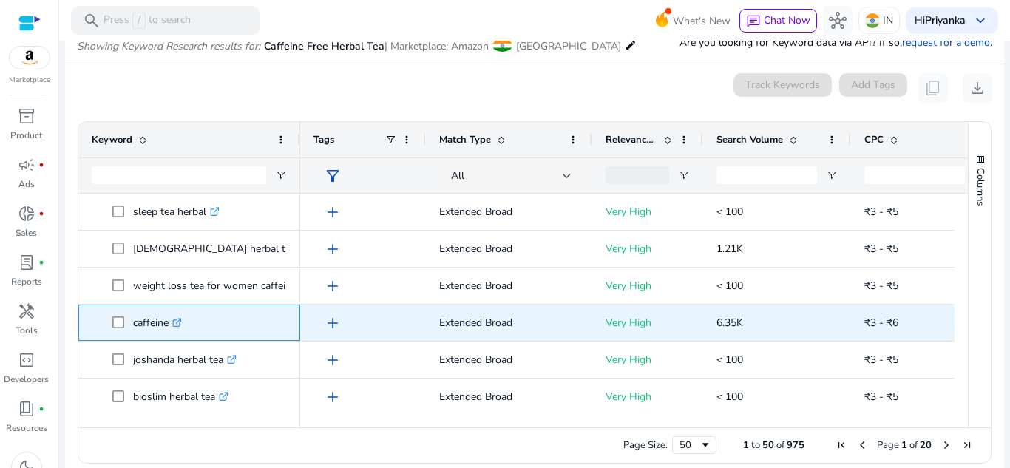
click at [245, 322] on span "caffeine .st0{fill:#2c8af8}" at bounding box center [199, 323] width 175 height 30
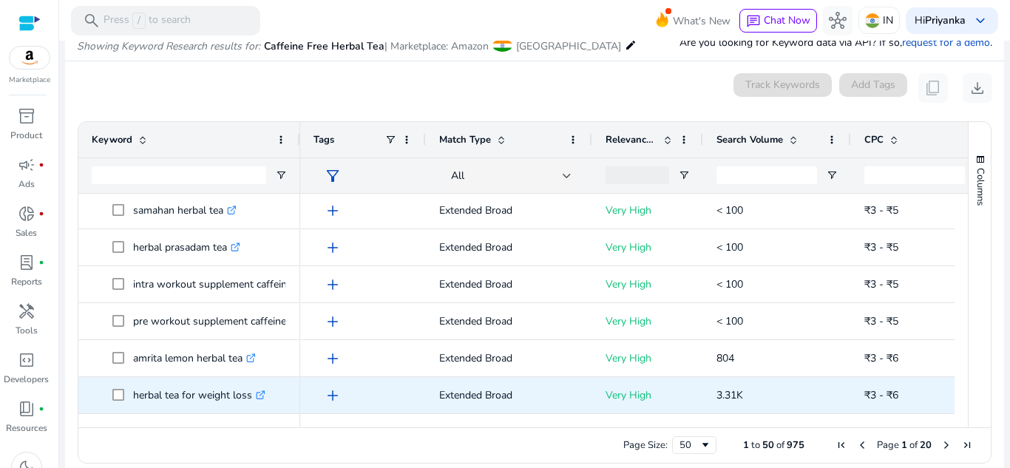
click at [225, 393] on p "herbal tea for weight loss .st0{fill:#2c8af8}" at bounding box center [199, 395] width 132 height 30
copy p "herbal tea for weight loss"
drag, startPoint x: 763, startPoint y: 388, endPoint x: 706, endPoint y: 389, distance: 57.0
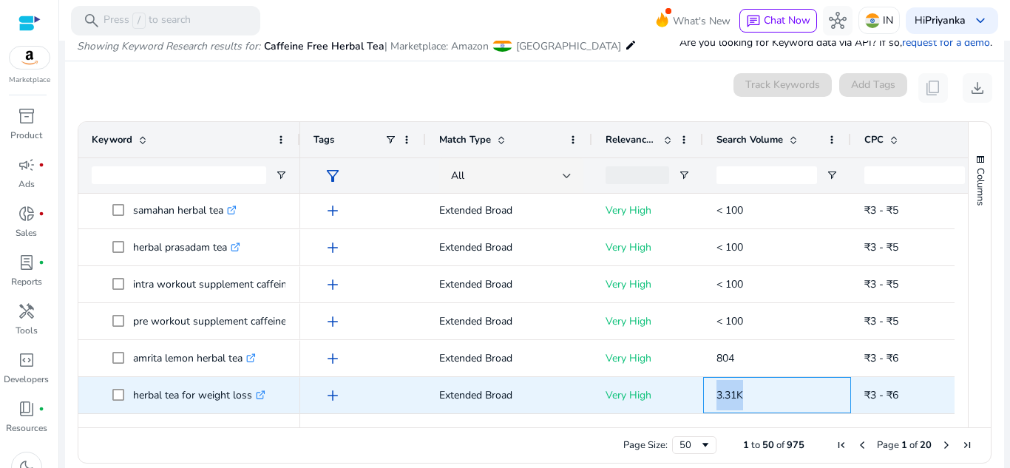
click at [706, 389] on div "3.31K" at bounding box center [777, 395] width 148 height 36
copy span "3.31K"
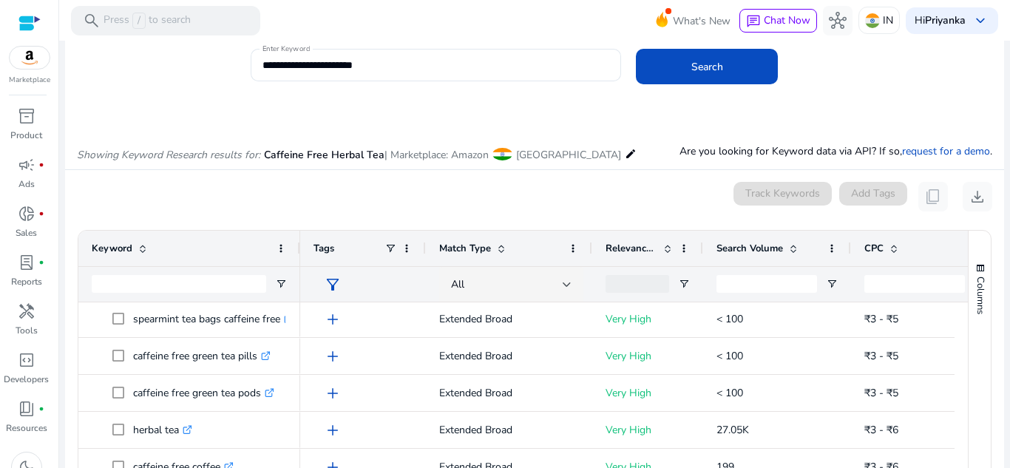
scroll to position [0, 0]
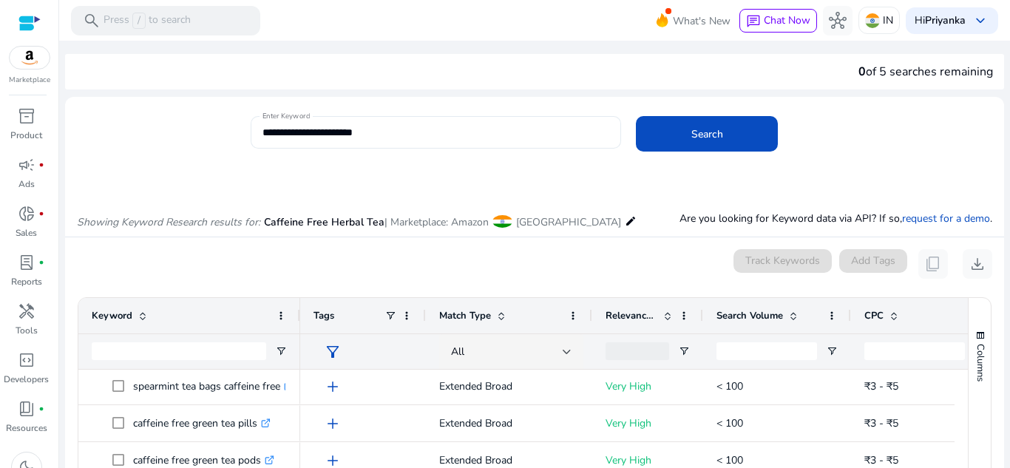
click at [403, 125] on input "**********" at bounding box center [437, 132] width 348 height 16
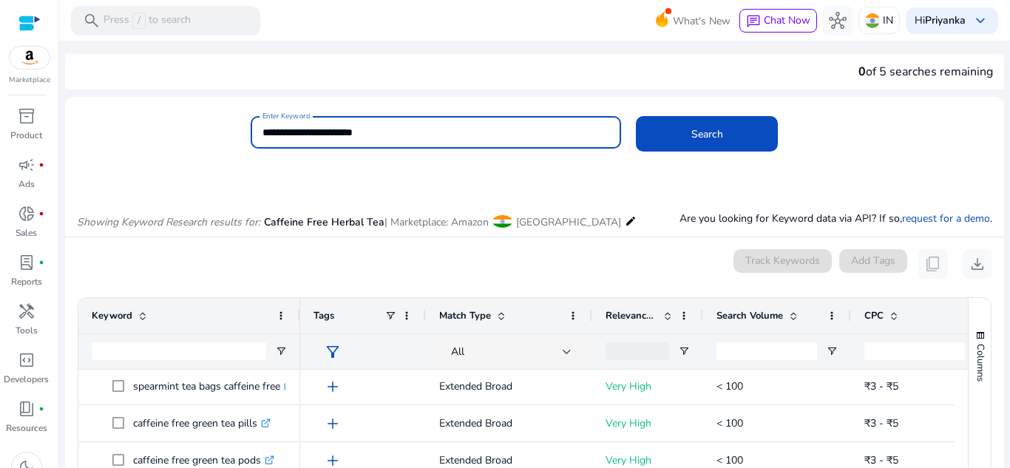
drag, startPoint x: 267, startPoint y: 130, endPoint x: 199, endPoint y: 127, distance: 68.1
click at [199, 127] on div "**********" at bounding box center [529, 140] width 928 height 48
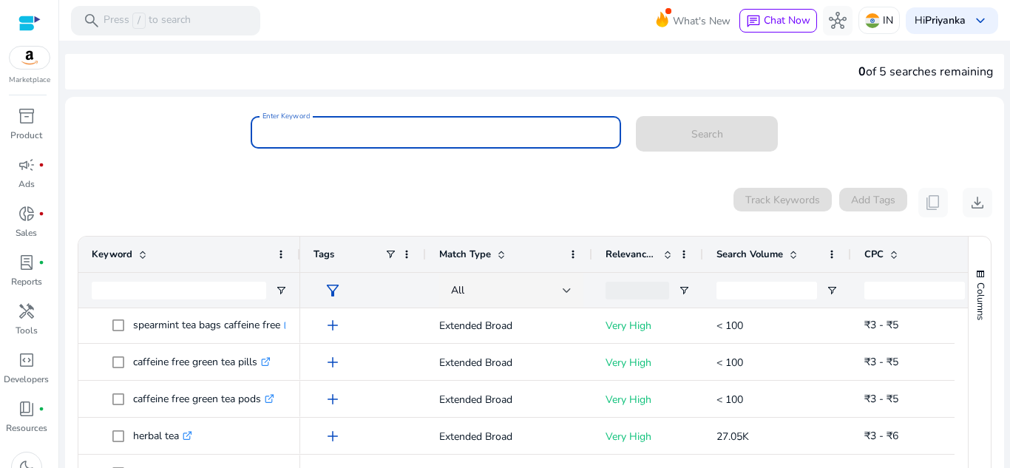
paste input "**********"
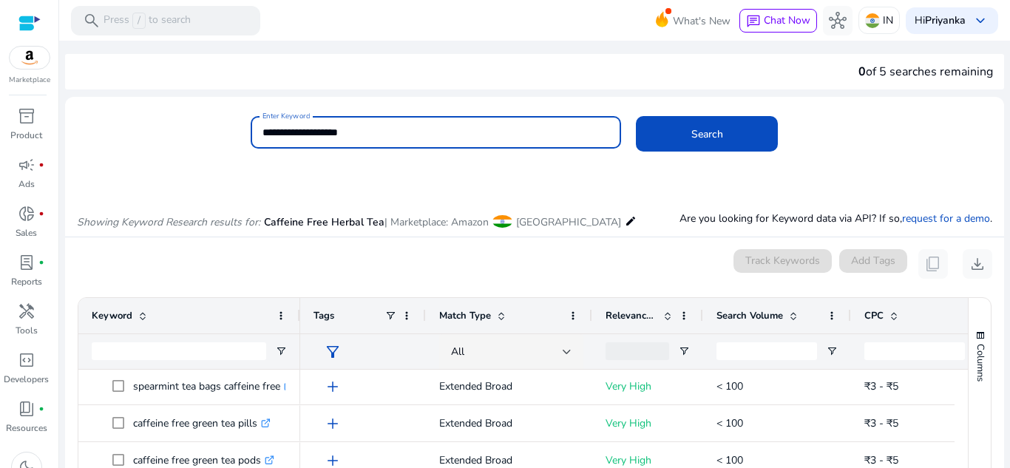
drag, startPoint x: 365, startPoint y: 129, endPoint x: 331, endPoint y: 141, distance: 36.7
click at [331, 141] on div "**********" at bounding box center [437, 132] width 348 height 33
drag, startPoint x: 394, startPoint y: 130, endPoint x: 423, endPoint y: 143, distance: 31.8
click at [395, 130] on input "**********" at bounding box center [437, 132] width 348 height 16
type input "**********"
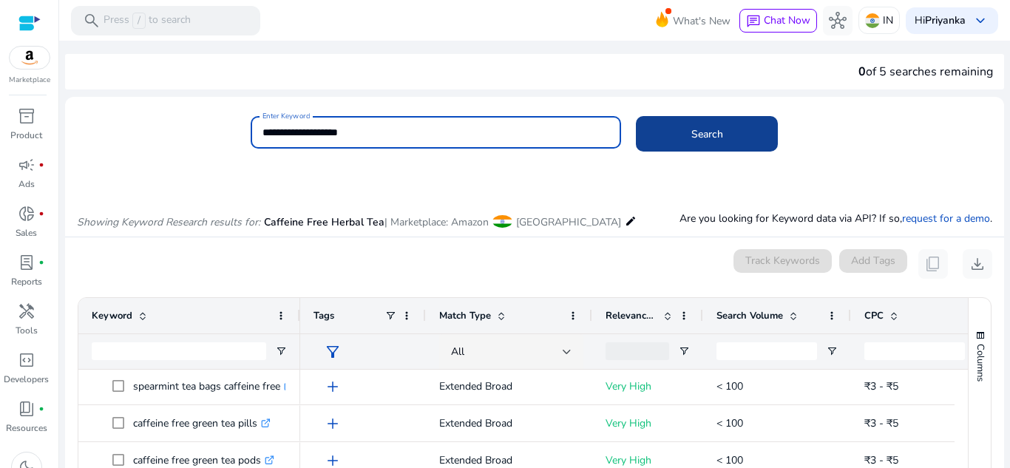
click at [721, 128] on span at bounding box center [707, 134] width 142 height 36
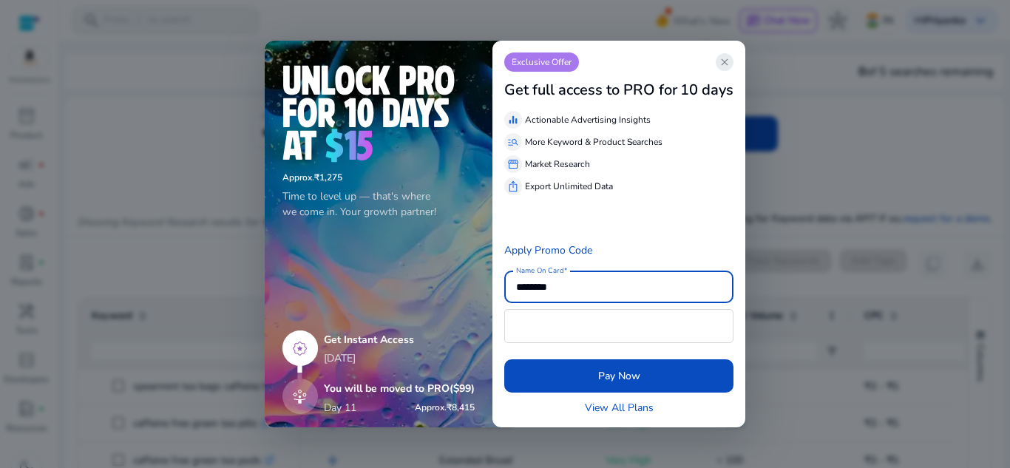
click at [731, 58] on span "close" at bounding box center [725, 62] width 12 height 12
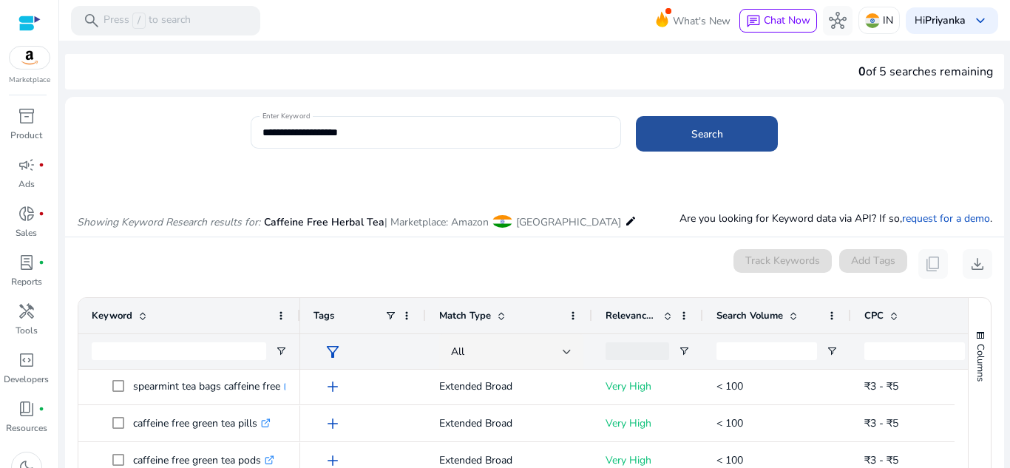
click at [741, 125] on span at bounding box center [707, 134] width 142 height 36
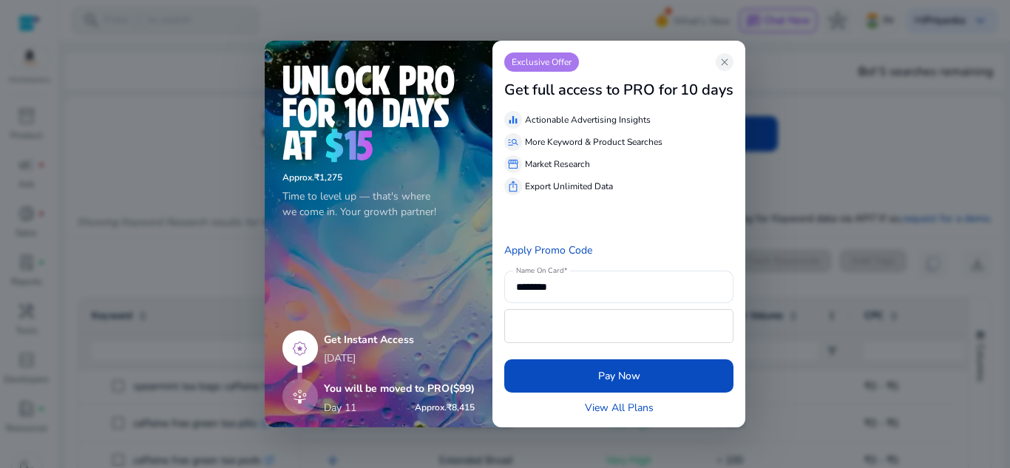
click at [715, 66] on div "Exclusive Offer close" at bounding box center [618, 62] width 229 height 19
click at [726, 63] on span "close" at bounding box center [725, 62] width 12 height 12
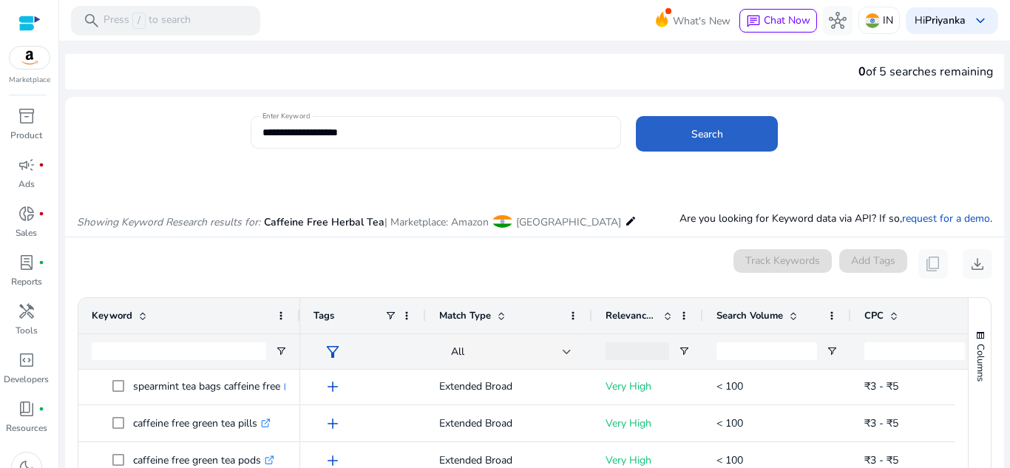
click at [390, 123] on div "**********" at bounding box center [437, 132] width 348 height 33
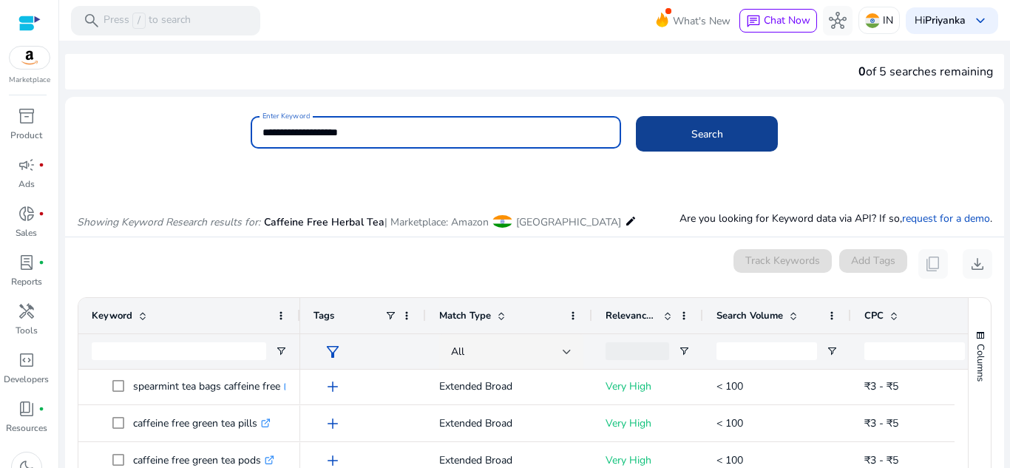
click at [708, 138] on span "Search" at bounding box center [708, 134] width 32 height 16
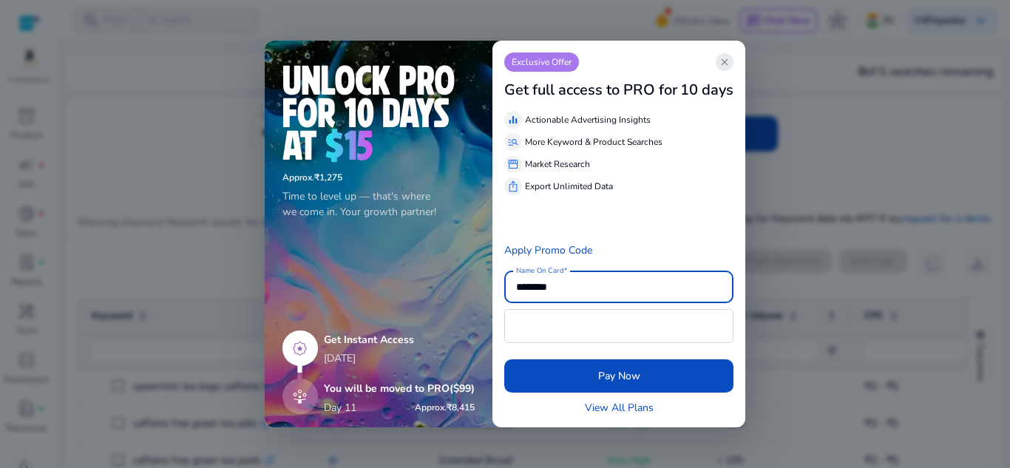
click at [723, 60] on span "close" at bounding box center [725, 62] width 12 height 12
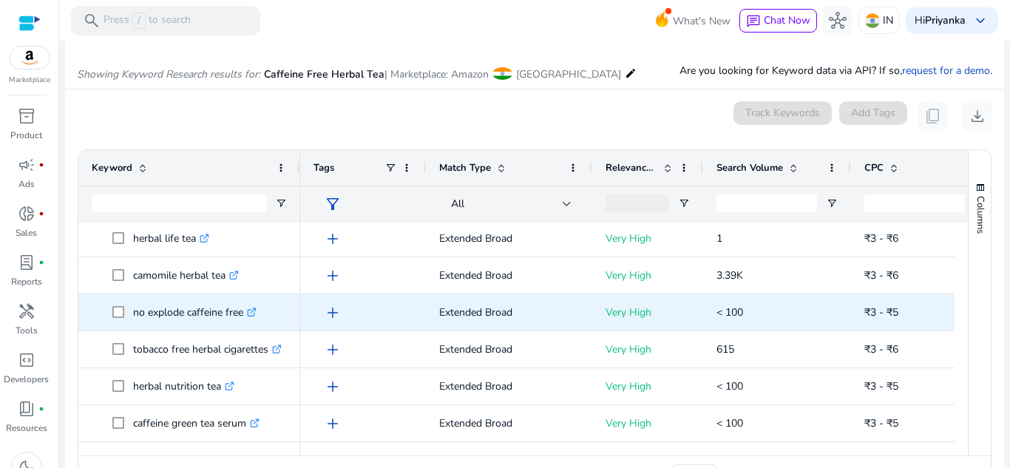
scroll to position [1111, 0]
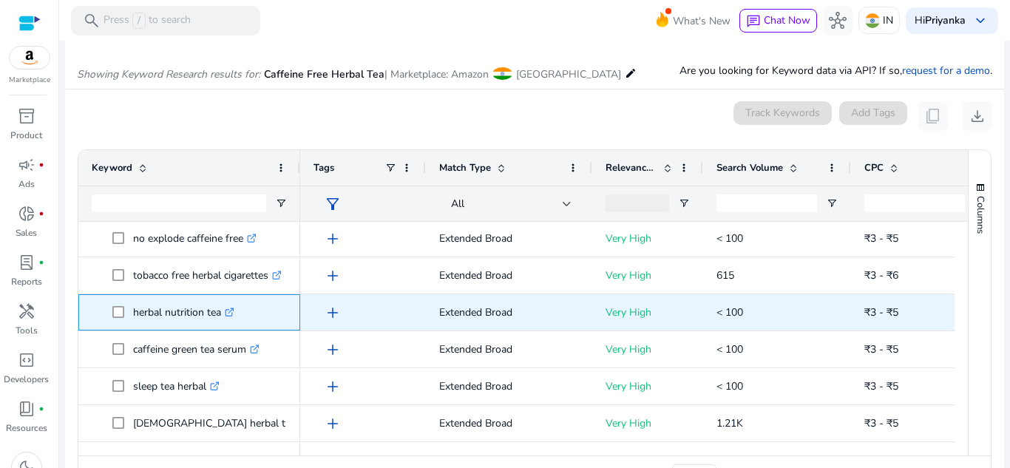
drag, startPoint x: 223, startPoint y: 308, endPoint x: 134, endPoint y: 309, distance: 88.8
click at [134, 309] on p "herbal nutrition tea .st0{fill:#2c8af8}" at bounding box center [183, 312] width 101 height 30
copy p "herbal nutrition tea"
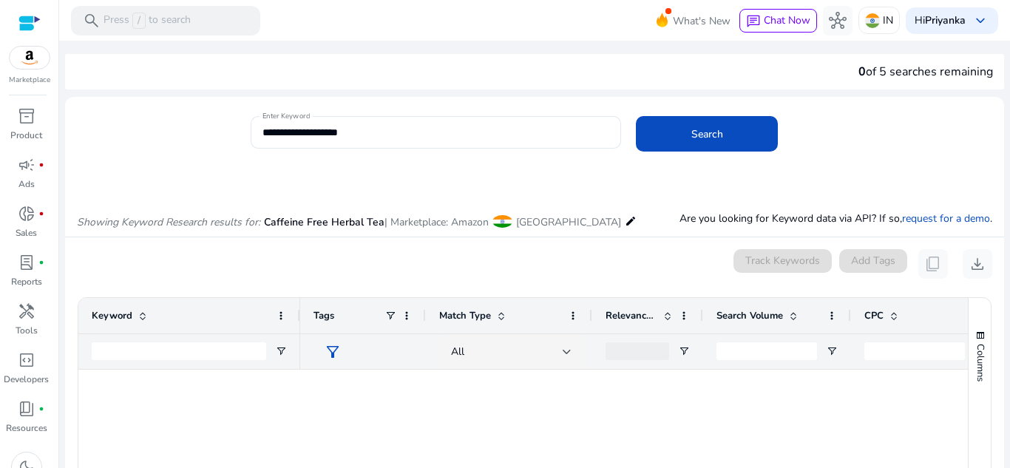
scroll to position [1111, 0]
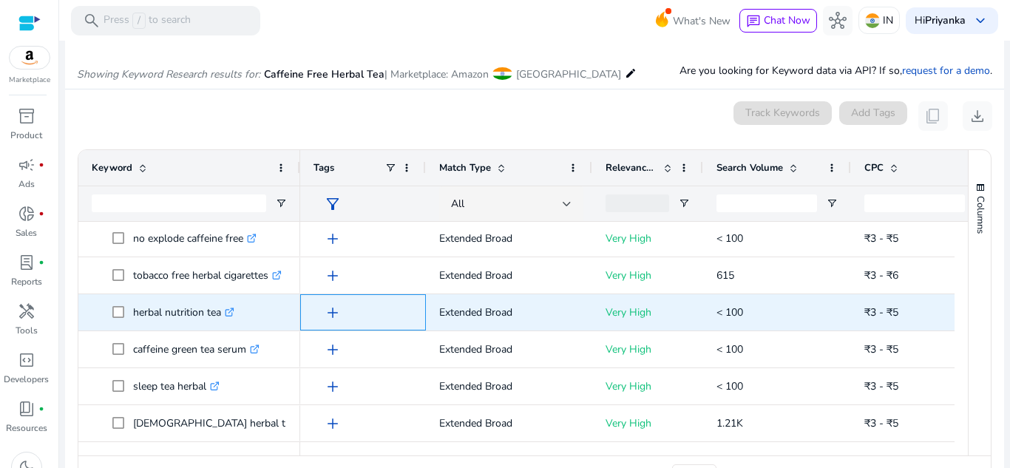
drag, startPoint x: 511, startPoint y: 205, endPoint x: 421, endPoint y: 297, distance: 128.7
click at [421, 297] on div "add" at bounding box center [363, 312] width 126 height 36
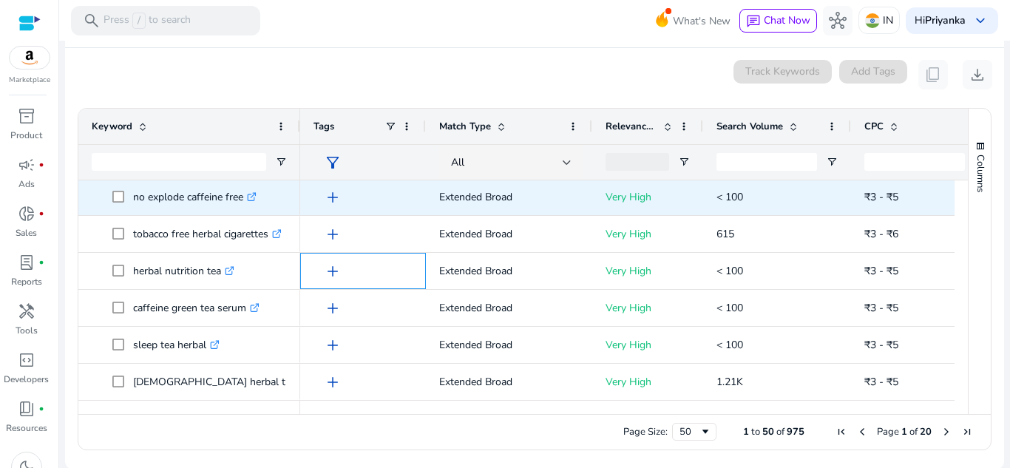
scroll to position [191, 0]
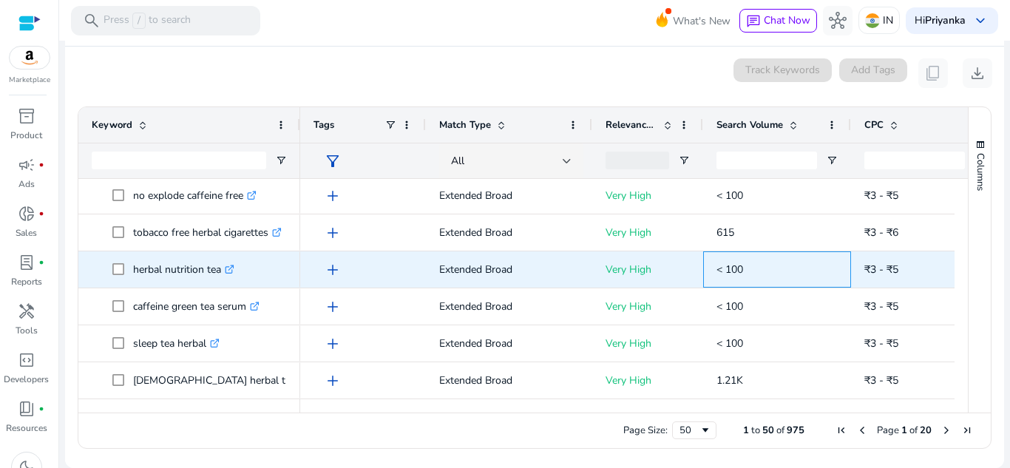
drag, startPoint x: 762, startPoint y: 272, endPoint x: 715, endPoint y: 266, distance: 47.7
click at [715, 266] on div "< 100" at bounding box center [777, 269] width 148 height 36
copy span "< 100"
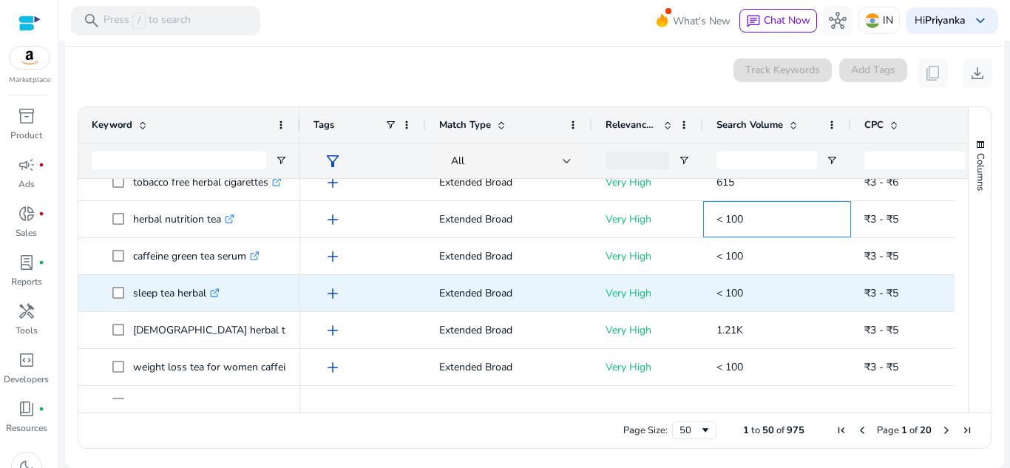
scroll to position [1185, 0]
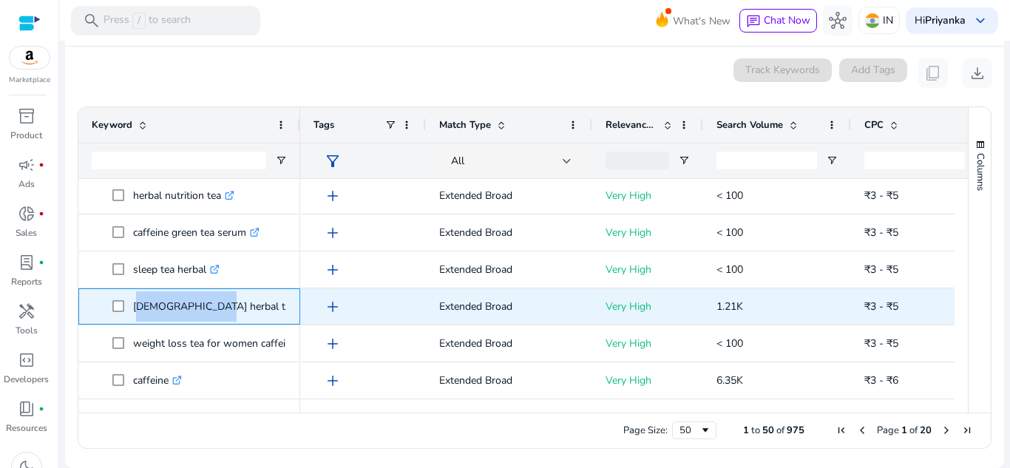
drag, startPoint x: 203, startPoint y: 309, endPoint x: 134, endPoint y: 309, distance: 69.5
click at [134, 309] on p "vedic herbal tea .st0{fill:#2c8af8}" at bounding box center [221, 306] width 176 height 30
drag, startPoint x: 138, startPoint y: 307, endPoint x: 202, endPoint y: 295, distance: 65.4
click at [202, 295] on p "vedic herbal tea .st0{fill:#2c8af8}" at bounding box center [221, 306] width 176 height 30
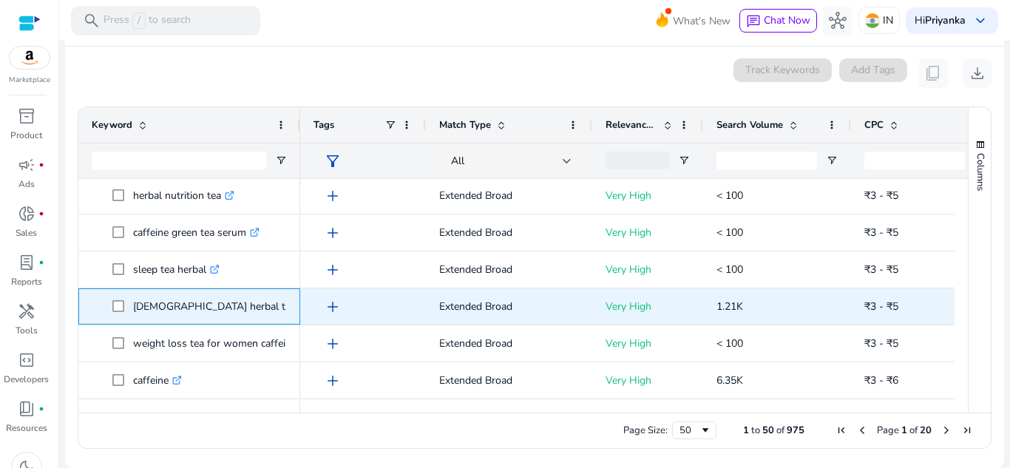
click at [128, 309] on span at bounding box center [122, 306] width 21 height 30
drag, startPoint x: 132, startPoint y: 307, endPoint x: 206, endPoint y: 297, distance: 74.6
click at [206, 297] on span "vedic herbal tea .st0{fill:#2c8af8}" at bounding box center [199, 306] width 175 height 30
copy span "vedic herbal tea"
drag, startPoint x: 714, startPoint y: 303, endPoint x: 768, endPoint y: 303, distance: 54.0
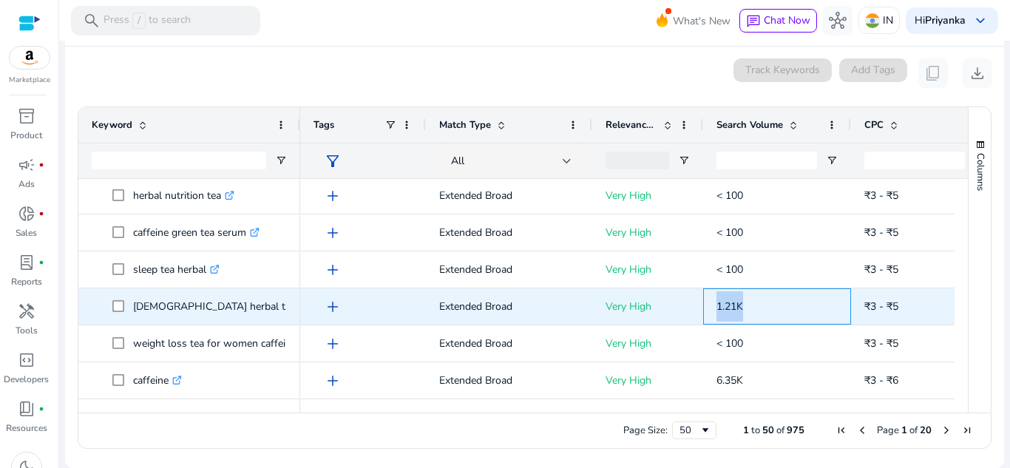
click at [768, 303] on div "1.21K" at bounding box center [777, 306] width 148 height 36
copy span "1.21K"
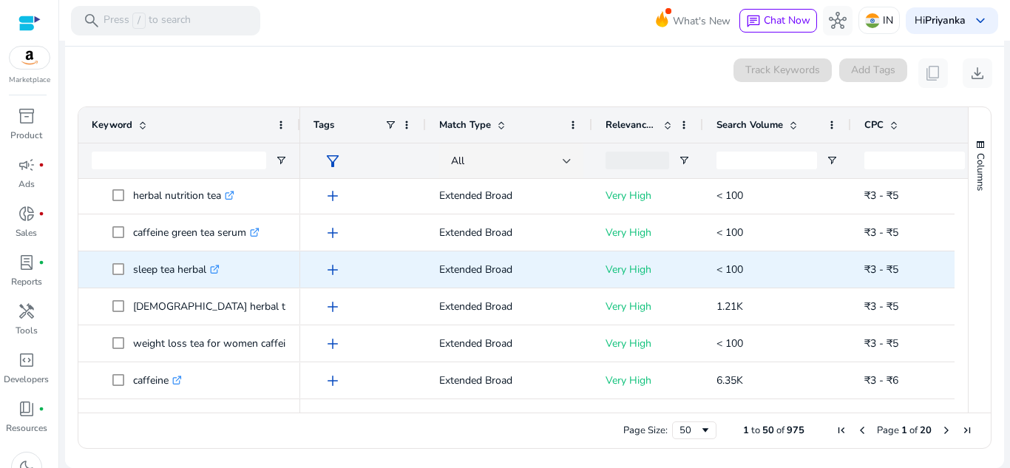
click at [783, 280] on p "< 100" at bounding box center [777, 269] width 121 height 30
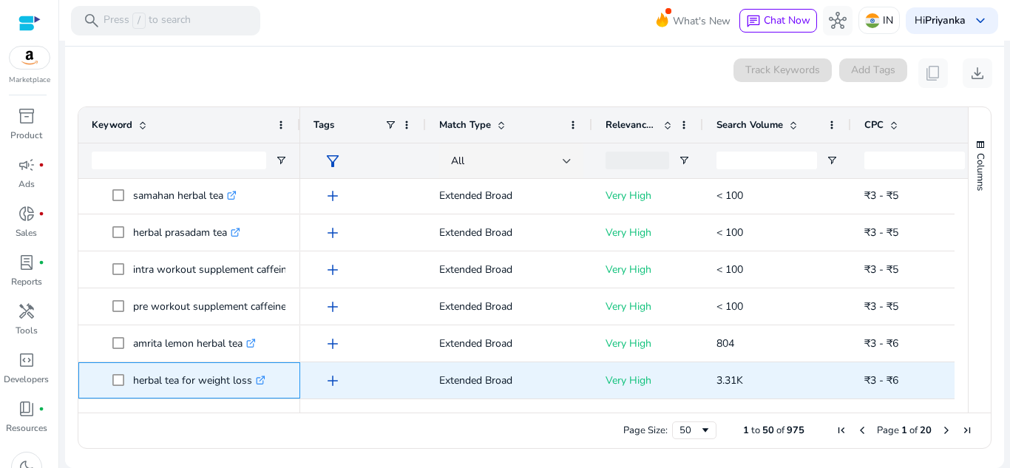
drag, startPoint x: 136, startPoint y: 378, endPoint x: 267, endPoint y: 368, distance: 131.3
click at [266, 368] on p "herbal tea for weight loss .st0{fill:#2c8af8}" at bounding box center [199, 380] width 132 height 30
click at [146, 382] on p "herbal tea for weight loss .st0{fill:#2c8af8}" at bounding box center [199, 380] width 132 height 30
drag, startPoint x: 128, startPoint y: 382, endPoint x: 264, endPoint y: 381, distance: 136.1
click at [264, 381] on span "herbal tea for weight loss .st0{fill:#2c8af8}" at bounding box center [199, 380] width 175 height 30
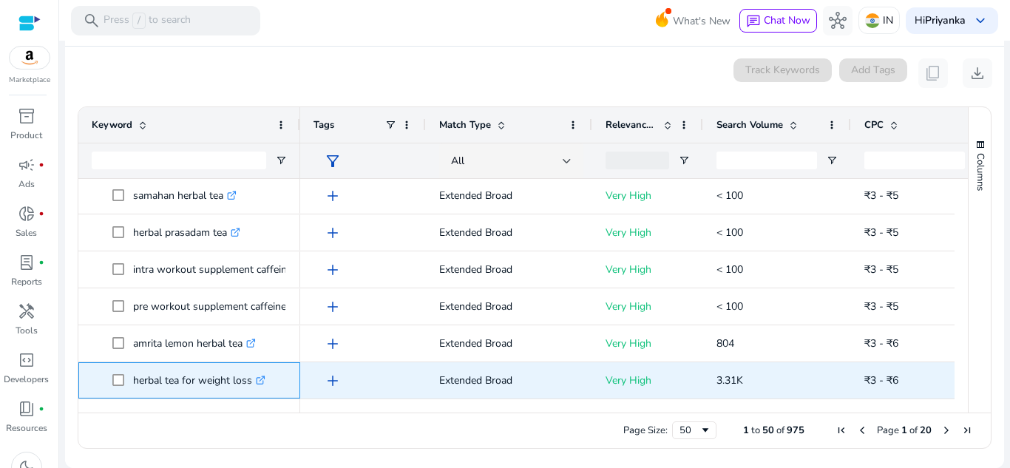
copy span "herbal tea for weight loss"
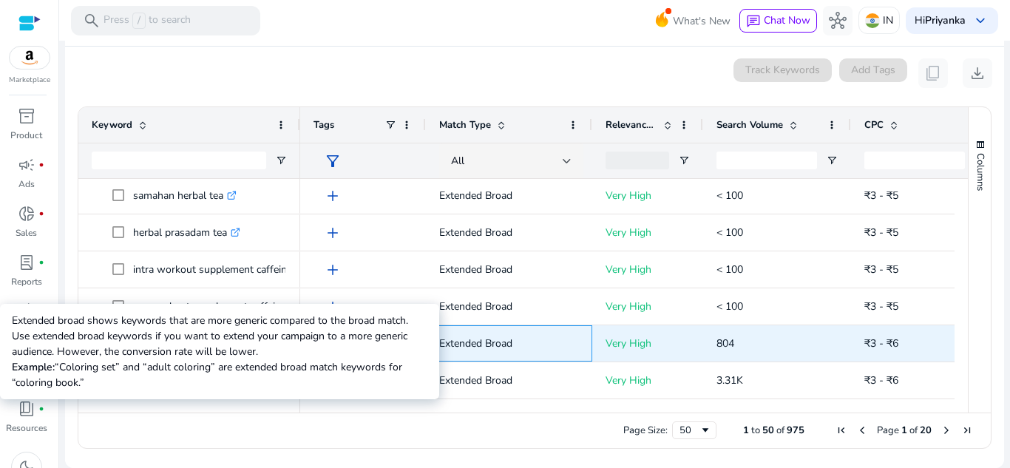
click at [541, 333] on p "Extended Broad" at bounding box center [509, 343] width 140 height 30
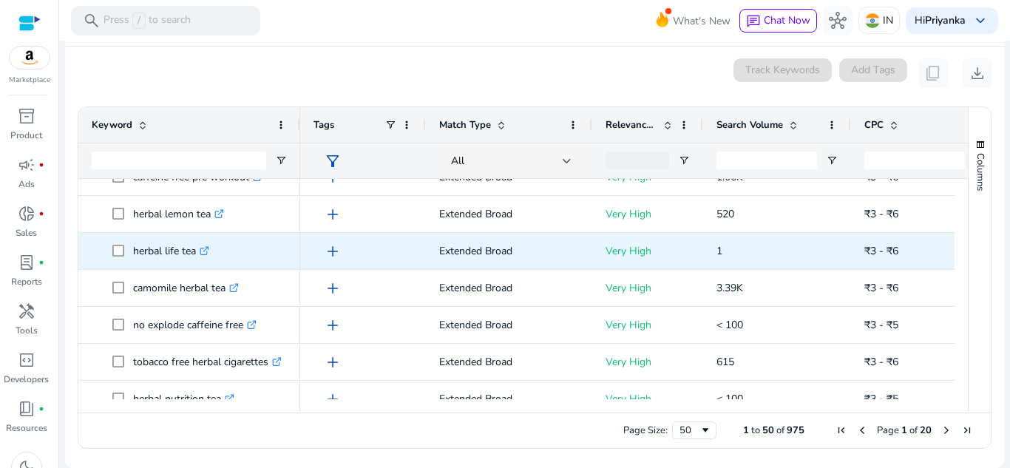
scroll to position [963, 0]
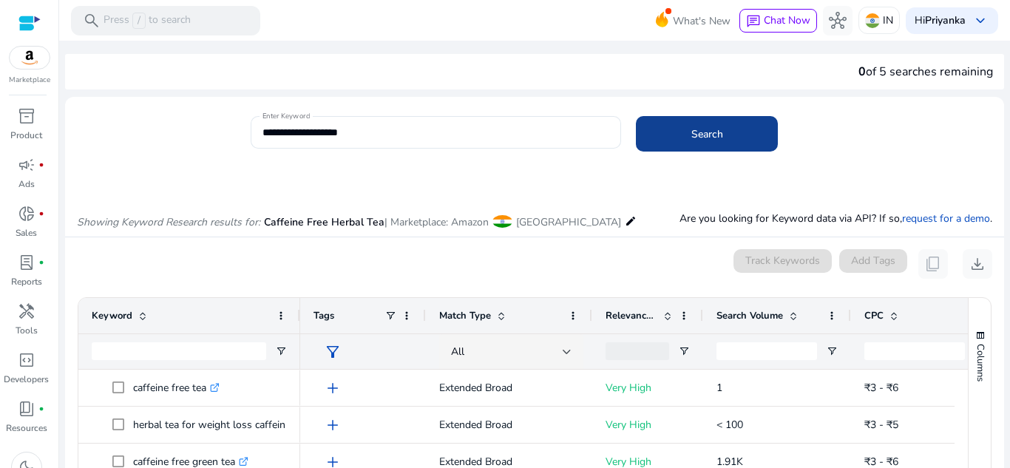
click at [688, 143] on span at bounding box center [707, 134] width 142 height 36
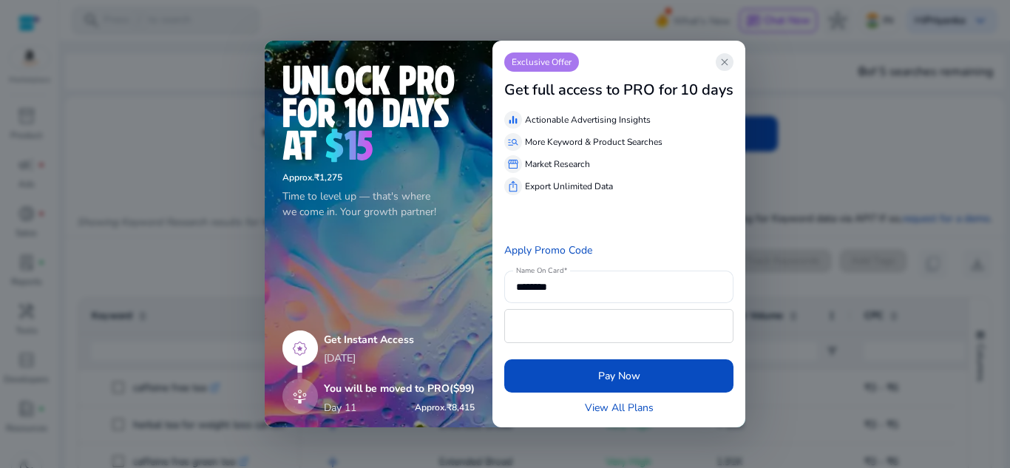
click at [730, 54] on app-icon "close" at bounding box center [725, 62] width 18 height 18
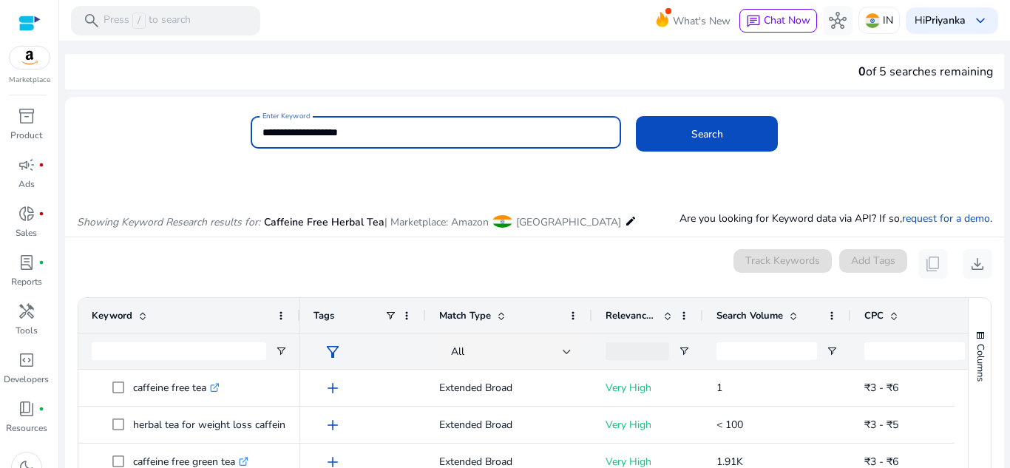
drag, startPoint x: 364, startPoint y: 138, endPoint x: 243, endPoint y: 131, distance: 120.8
click at [243, 131] on div "**********" at bounding box center [529, 140] width 928 height 48
click at [389, 139] on input "**********" at bounding box center [437, 132] width 348 height 16
